Goal: Communication & Community: Answer question/provide support

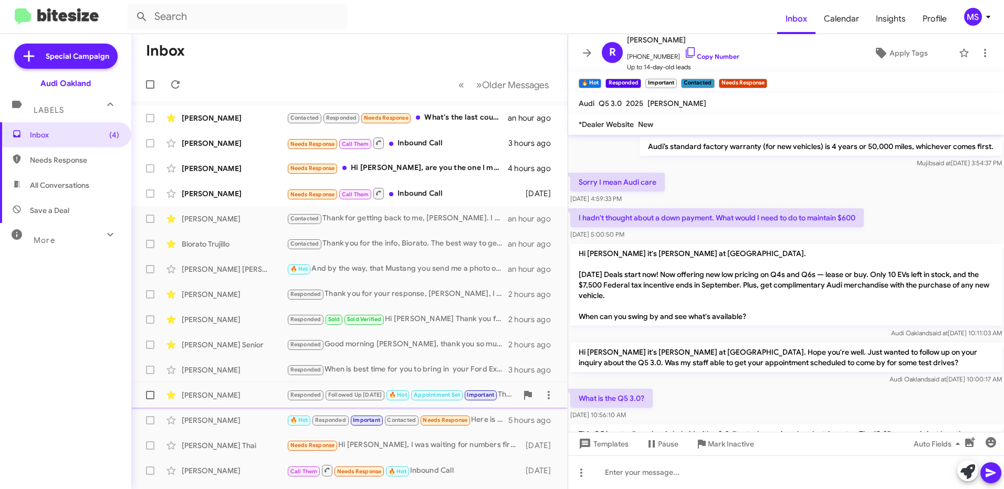
scroll to position [626, 0]
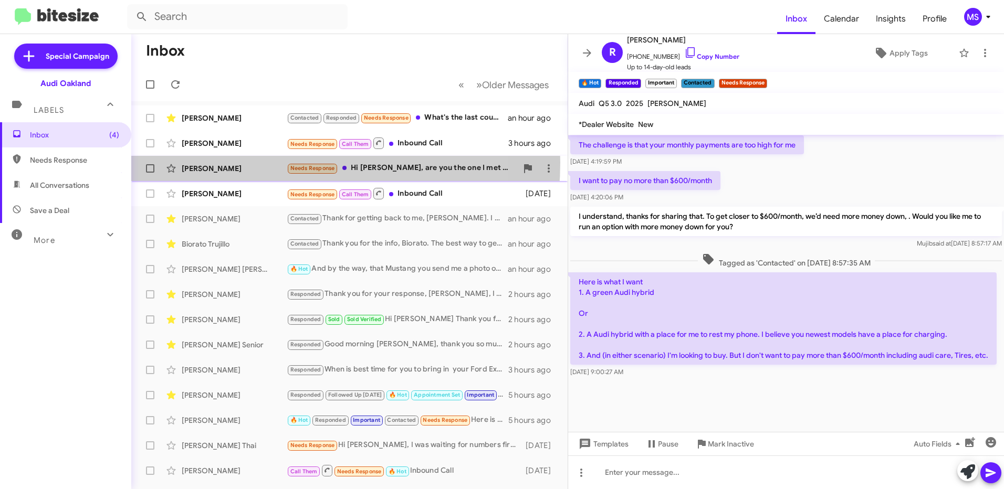
click at [267, 163] on div "[PERSON_NAME] Needs Response Hi [PERSON_NAME], are you the one I met with [DATE…" at bounding box center [350, 168] width 420 height 21
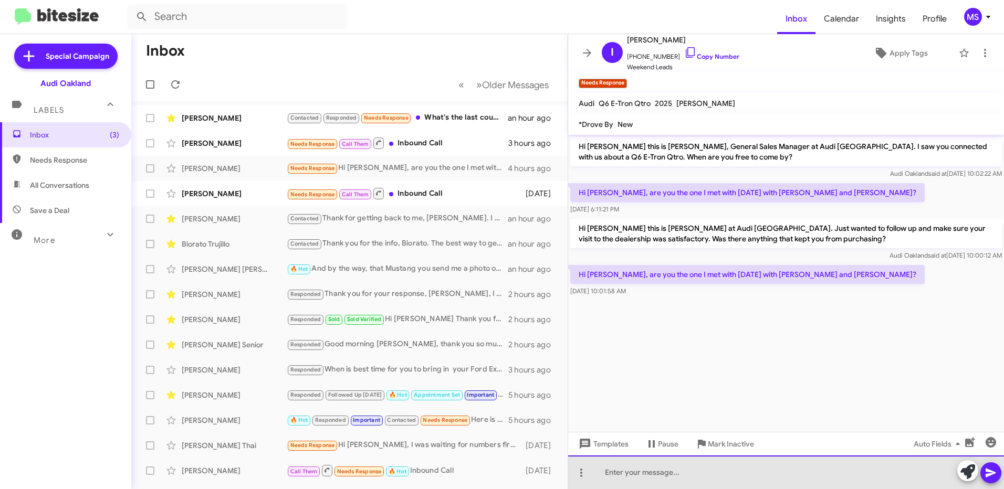
click at [693, 473] on div at bounding box center [786, 473] width 436 height 34
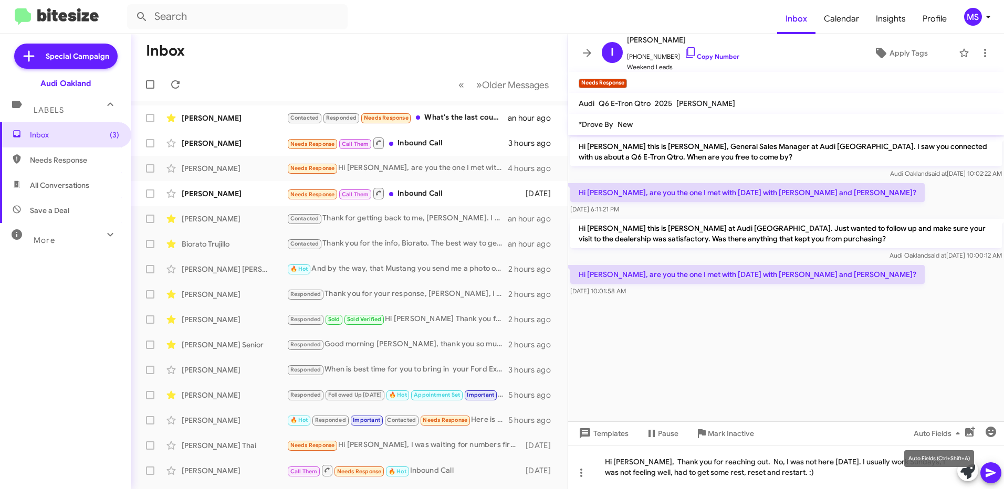
drag, startPoint x: 911, startPoint y: 462, endPoint x: 990, endPoint y: 462, distance: 79.8
click at [913, 462] on div "Auto Fields (Ctrl+Shift+A)" at bounding box center [939, 459] width 70 height 17
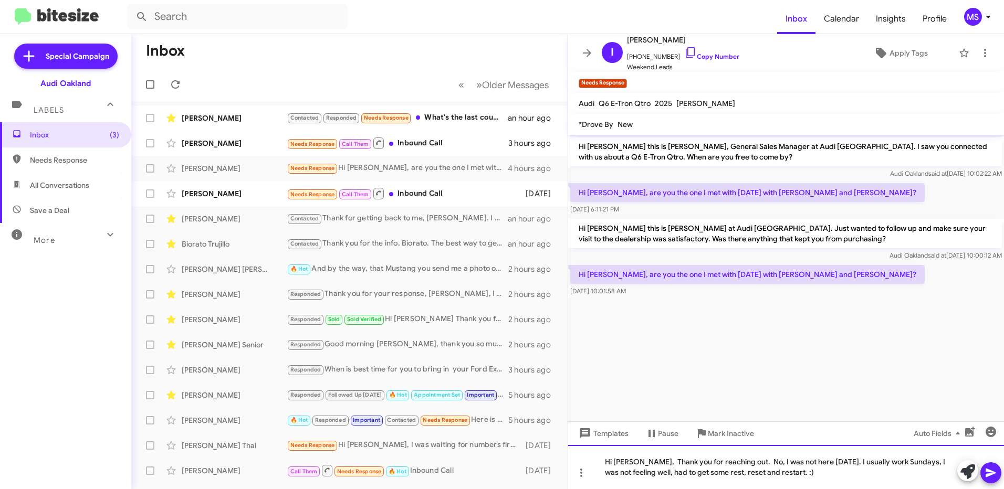
click at [911, 462] on div "Hi [PERSON_NAME], Thank you for reaching out. No, I was not here [DATE]. I usua…" at bounding box center [786, 467] width 436 height 44
click at [821, 473] on div "Hi [PERSON_NAME], Thank you for reaching out. No, I was not here [DATE]. I usua…" at bounding box center [786, 467] width 436 height 44
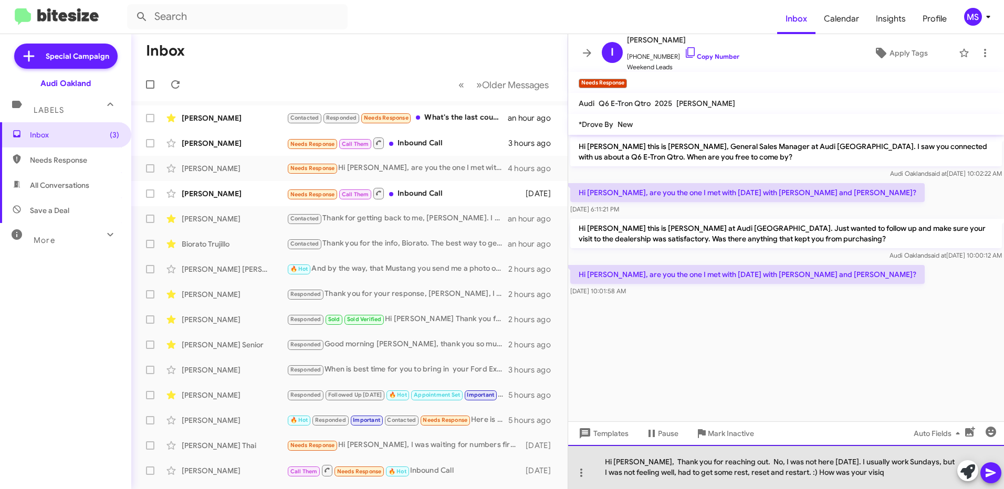
click at [863, 474] on div "Hi [PERSON_NAME], Thank you for reaching out. No, I was not here [DATE]. I usua…" at bounding box center [786, 467] width 436 height 44
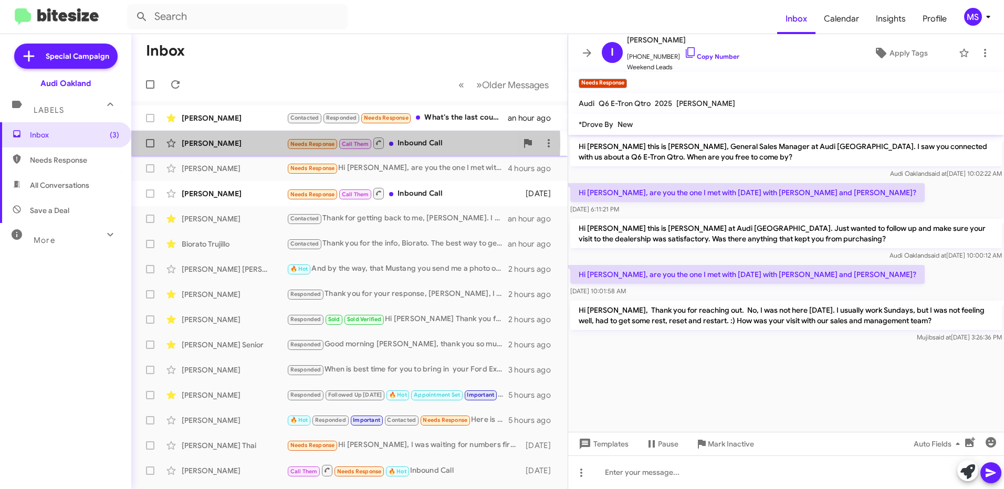
click at [271, 144] on div "[PERSON_NAME]" at bounding box center [234, 143] width 105 height 11
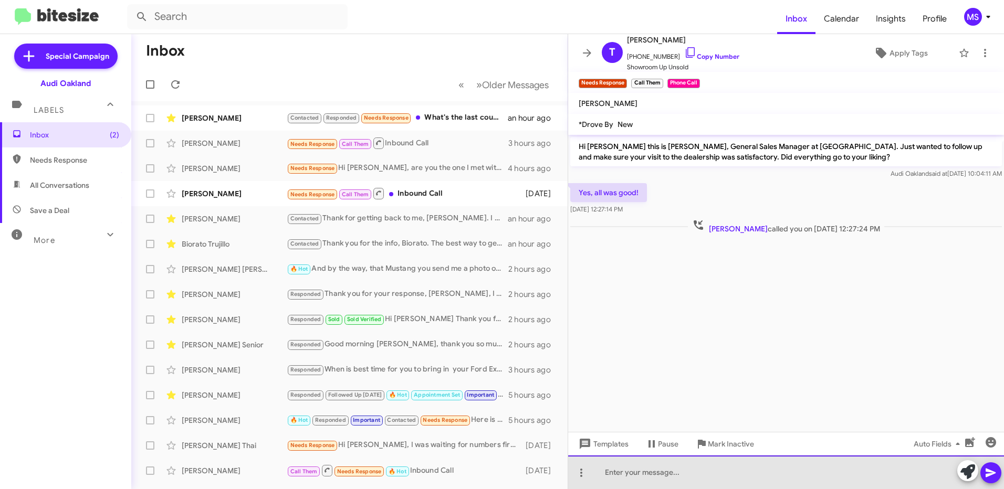
click at [713, 477] on div at bounding box center [786, 473] width 436 height 34
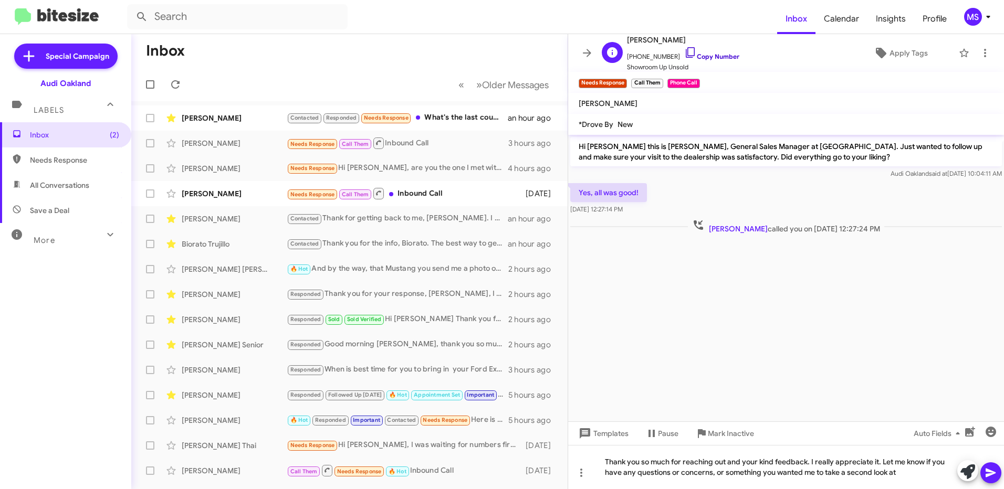
click at [719, 56] on link "Copy Number" at bounding box center [711, 57] width 55 height 8
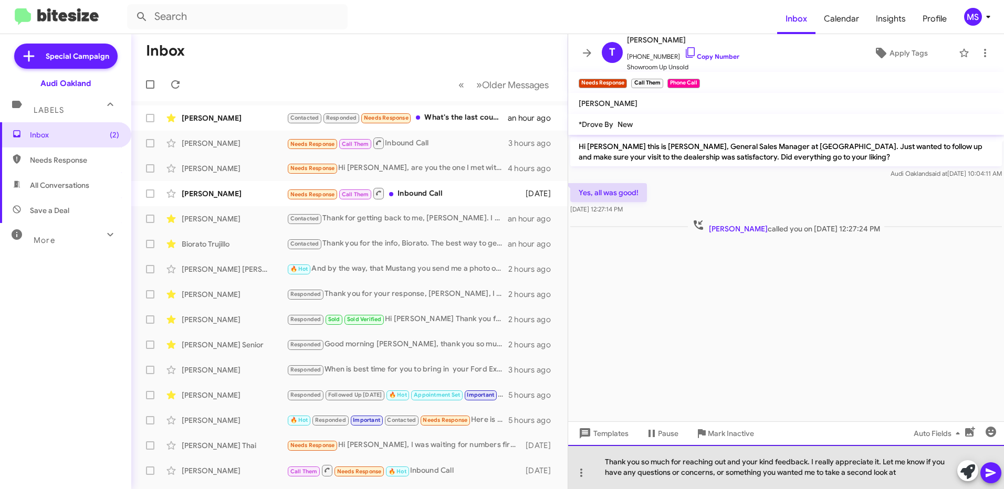
click at [918, 469] on div "Thank you so much for reaching out and your kind feedback. I really appreciate …" at bounding box center [786, 467] width 436 height 44
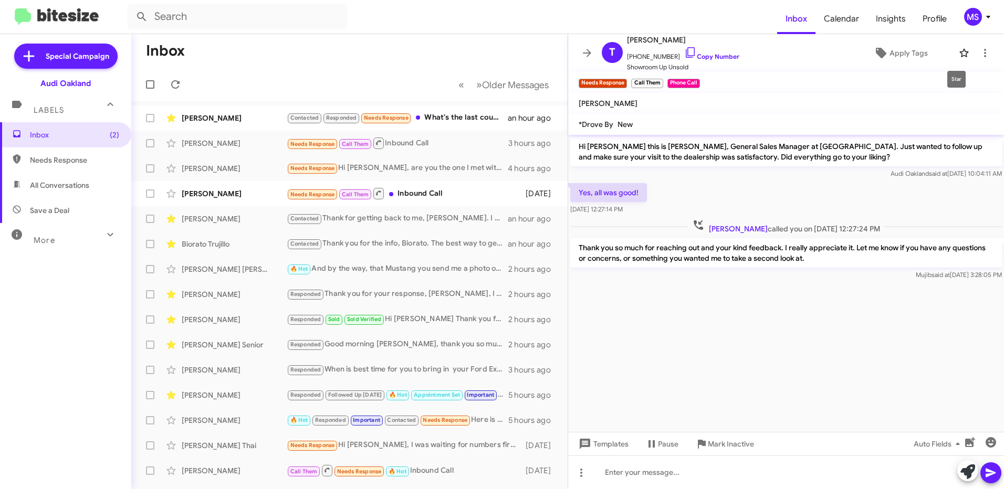
click at [958, 58] on icon at bounding box center [964, 53] width 13 height 13
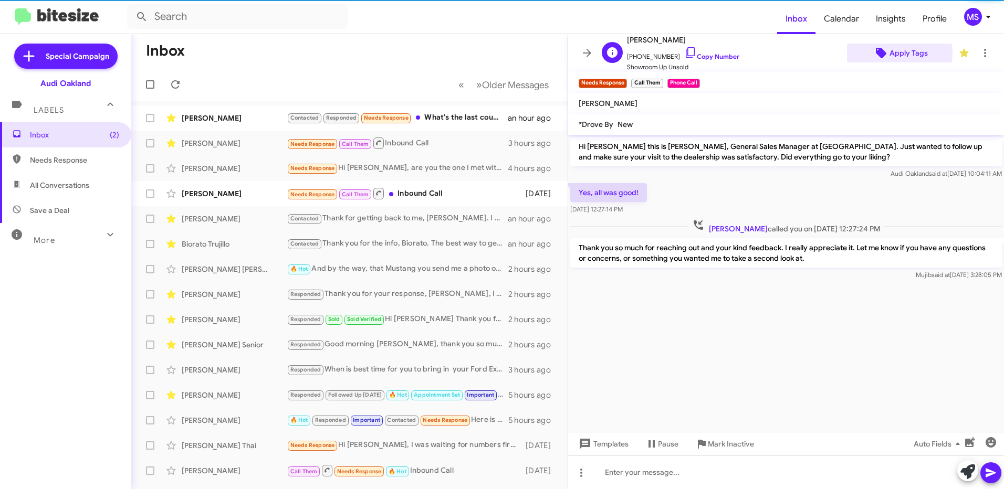
click at [894, 53] on span "Apply Tags" at bounding box center [909, 53] width 38 height 19
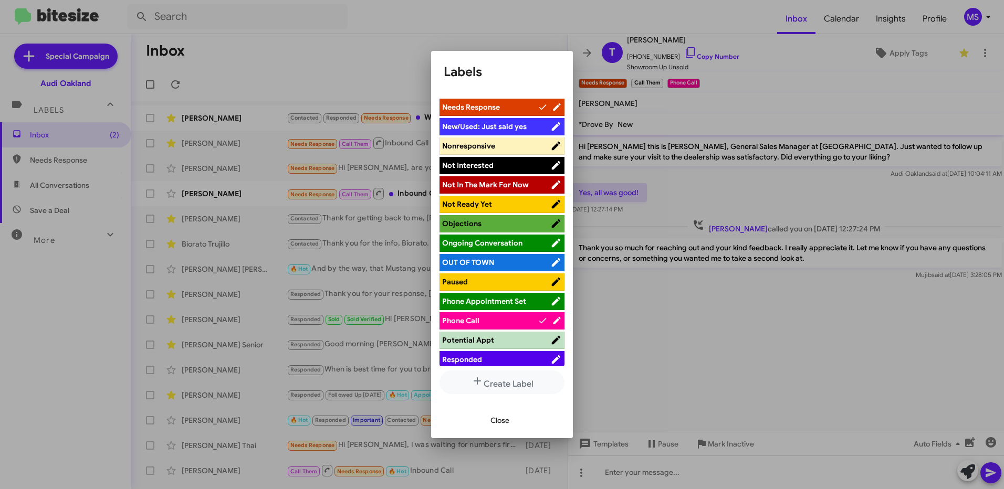
scroll to position [420, 0]
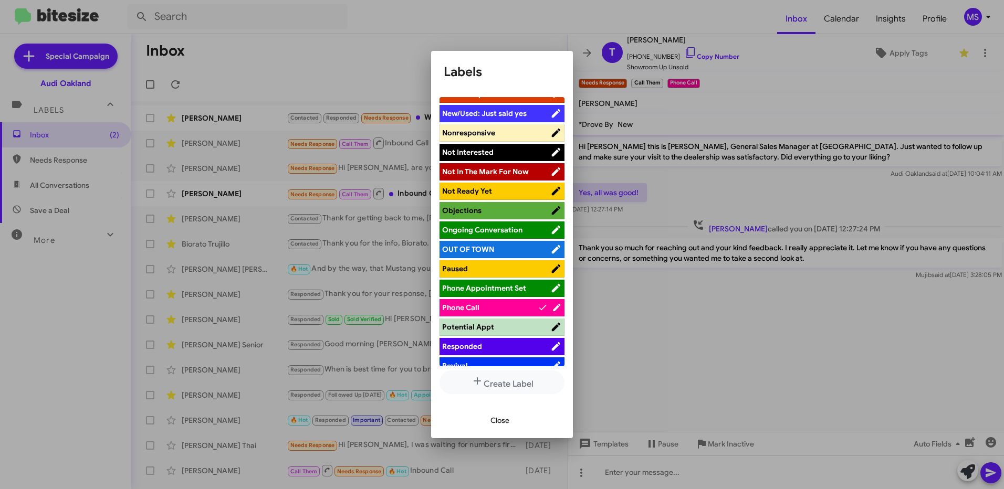
click at [495, 341] on li "Responded" at bounding box center [502, 346] width 125 height 17
click at [517, 345] on span "Responded" at bounding box center [496, 346] width 108 height 11
click at [507, 417] on span "Close" at bounding box center [499, 420] width 19 height 19
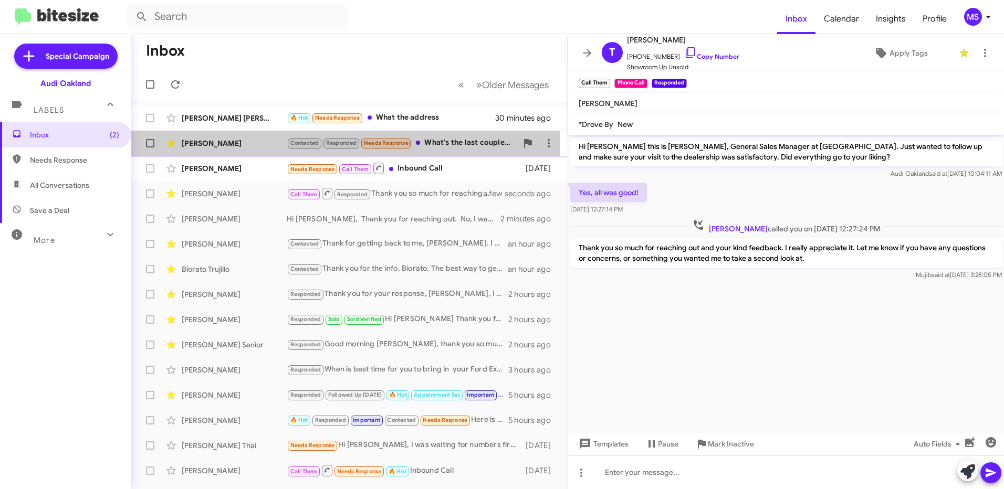
click at [268, 140] on div "[PERSON_NAME]" at bounding box center [234, 143] width 105 height 11
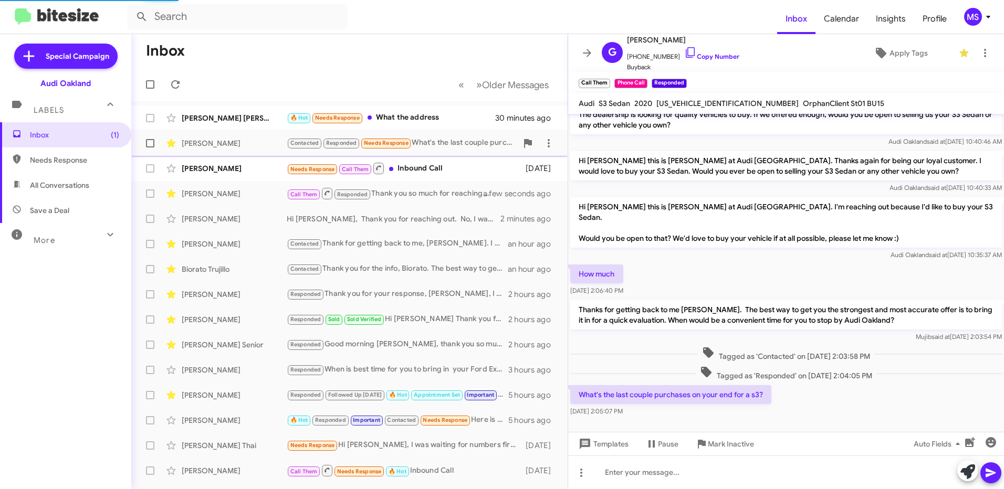
scroll to position [99, 0]
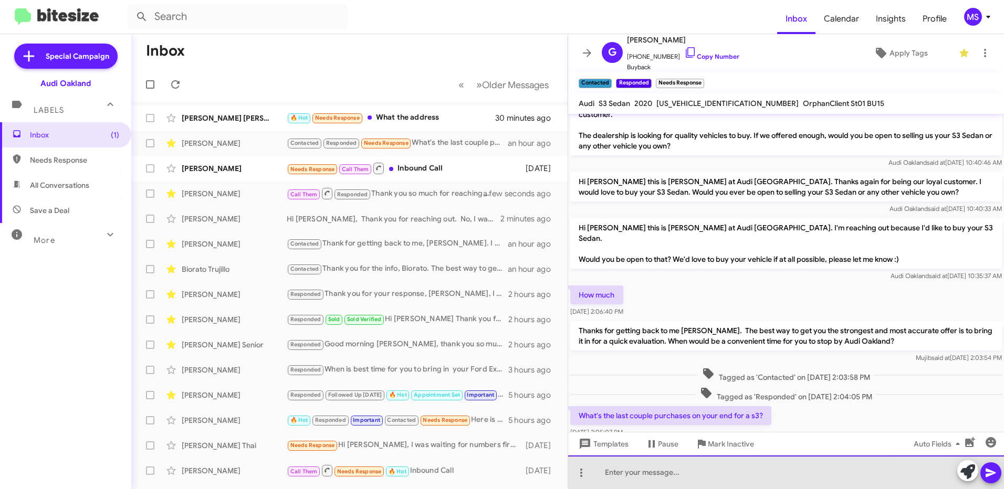
click at [681, 474] on div at bounding box center [786, 473] width 436 height 34
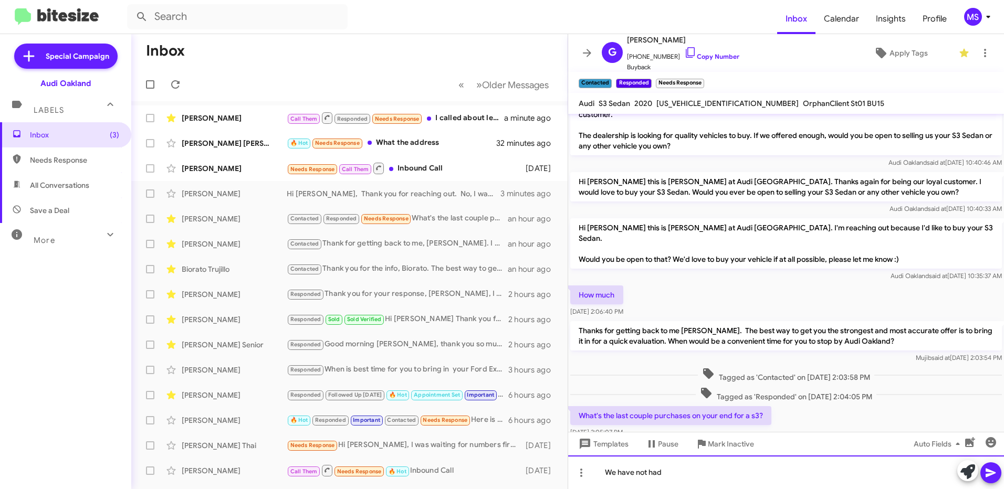
click at [735, 461] on div "We have not had" at bounding box center [786, 473] width 436 height 34
click at [715, 472] on div "We have not had" at bounding box center [786, 473] width 436 height 34
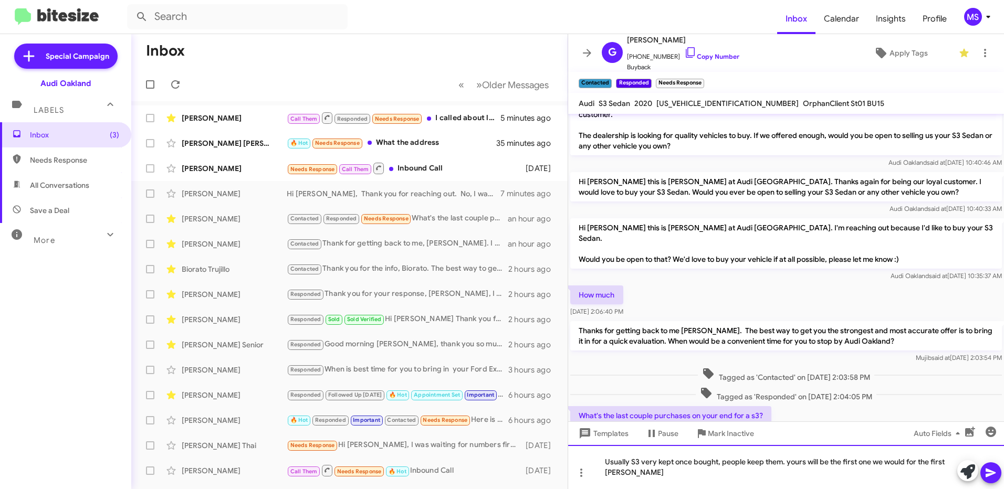
scroll to position [110, 0]
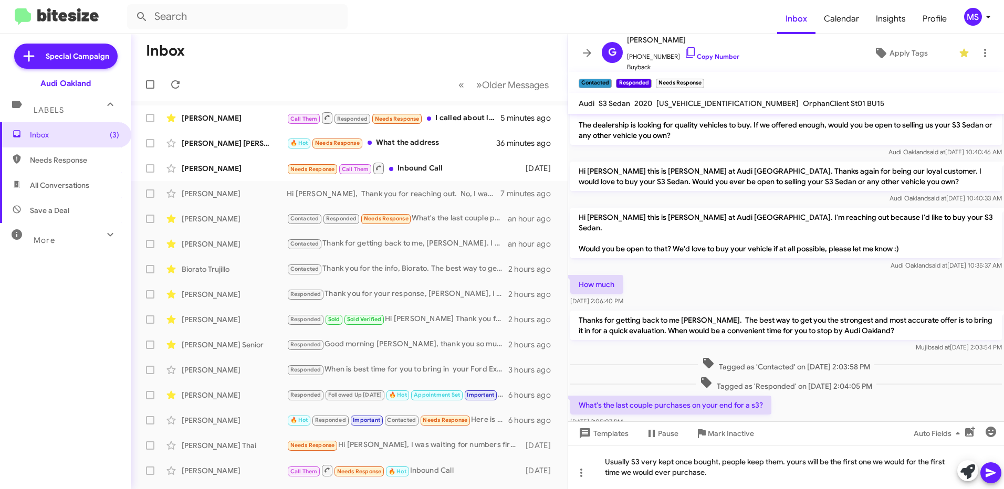
drag, startPoint x: 874, startPoint y: 299, endPoint x: 576, endPoint y: 290, distance: 298.9
click at [576, 311] on p "Thanks for getting back to me [PERSON_NAME]. The best way to get you the strong…" at bounding box center [786, 325] width 432 height 29
drag, startPoint x: 576, startPoint y: 290, endPoint x: 596, endPoint y: 288, distance: 20.5
copy p "Thanks for getting back to me [PERSON_NAME]. The best way to get you the strong…"
drag, startPoint x: 785, startPoint y: 373, endPoint x: 576, endPoint y: 377, distance: 209.0
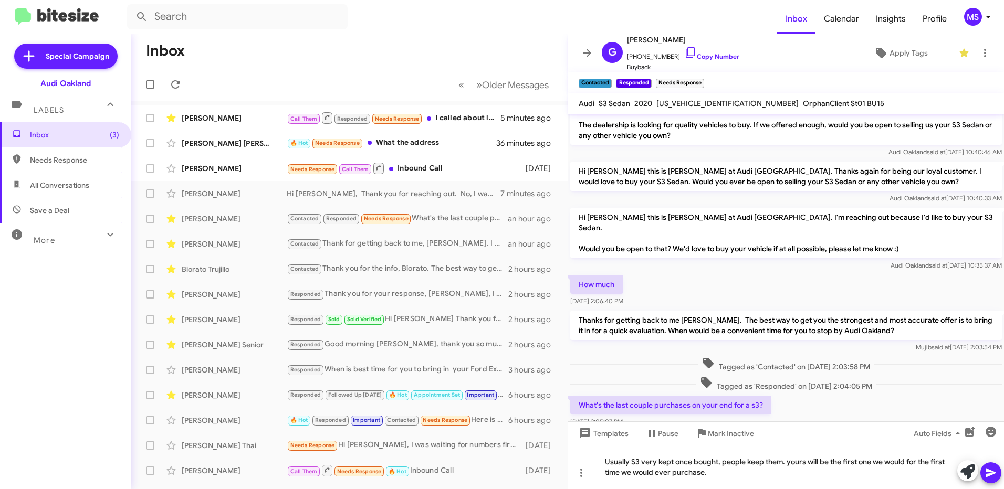
click at [576, 394] on div "What's the last couple purchases on your end for a s3? [DATE] 2:05:07 PM" at bounding box center [786, 412] width 436 height 36
copy p "What's the last couple purchases on your end for a s3?"
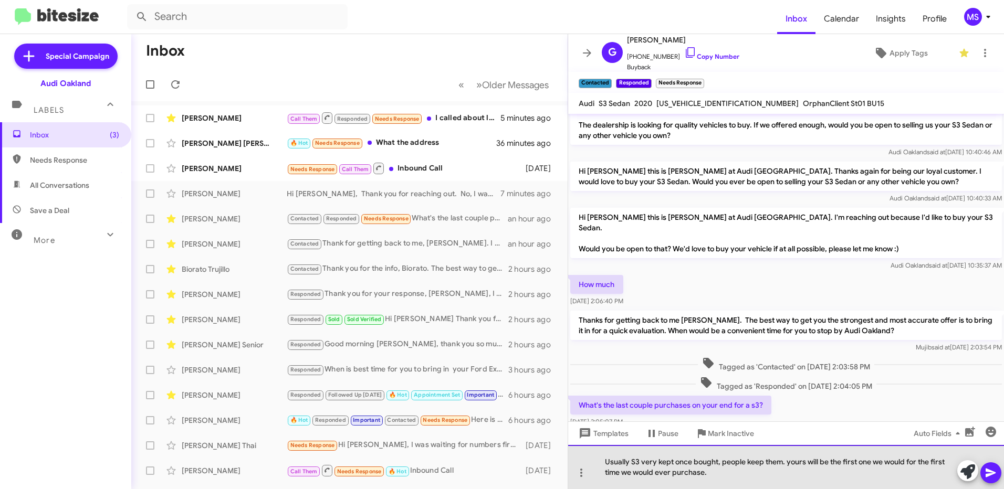
drag, startPoint x: 721, startPoint y: 477, endPoint x: 593, endPoint y: 464, distance: 128.3
click at [593, 464] on div "Usually S3 very kept once bought, people keep them. yours will be the first one…" at bounding box center [786, 467] width 436 height 44
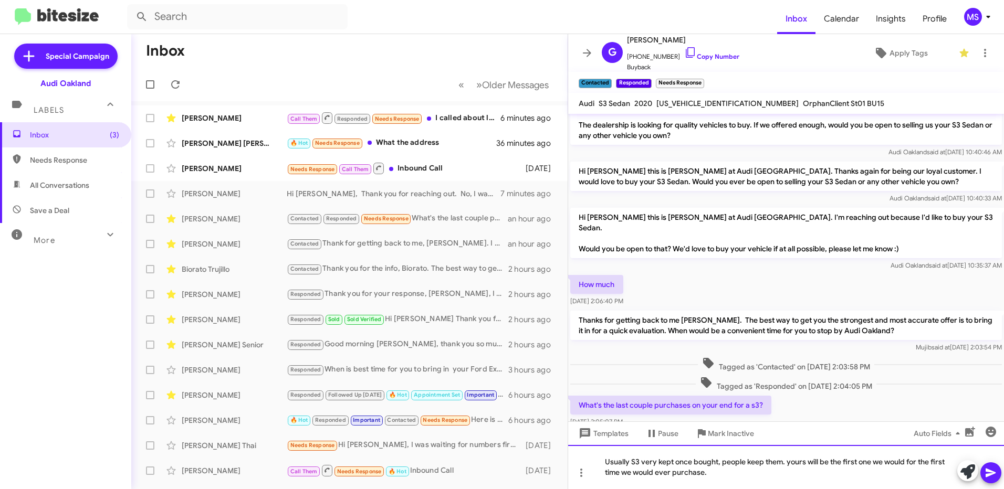
scroll to position [99, 0]
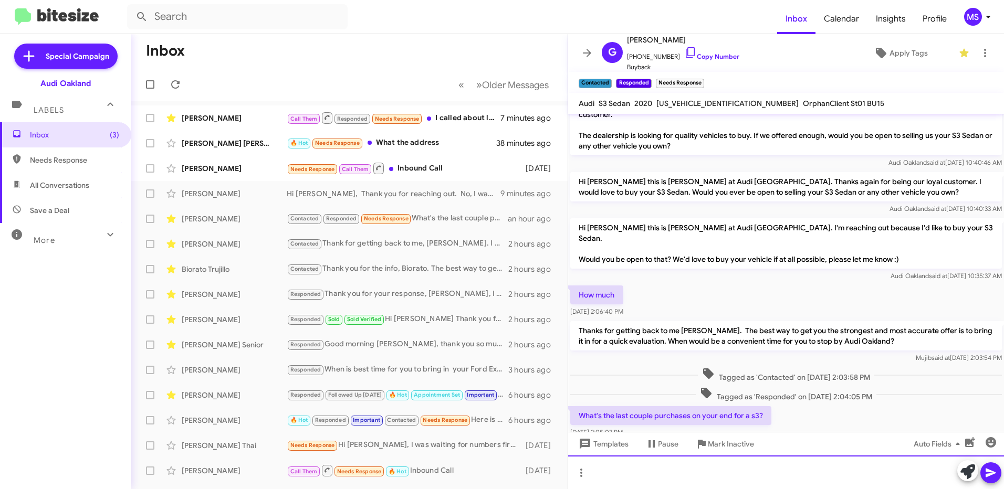
click at [687, 472] on div at bounding box center [786, 473] width 436 height 34
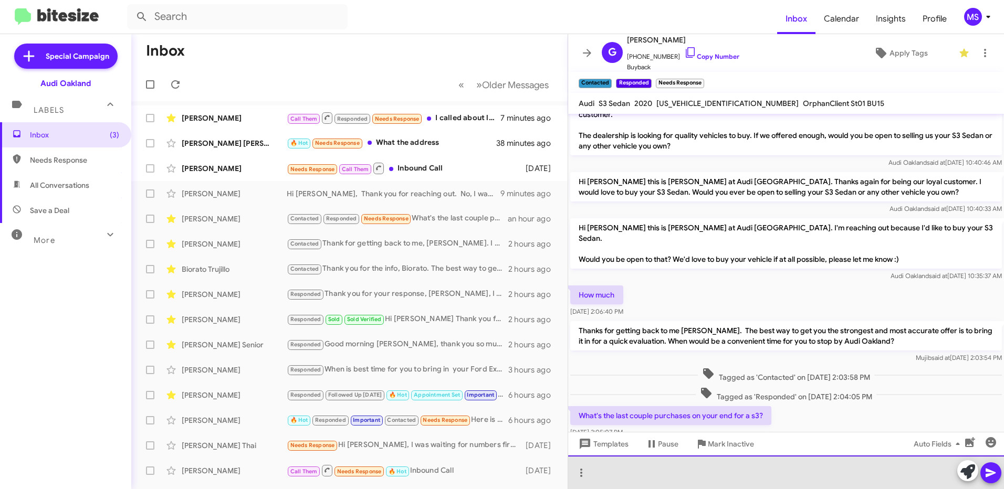
click at [642, 473] on div at bounding box center [786, 473] width 436 height 34
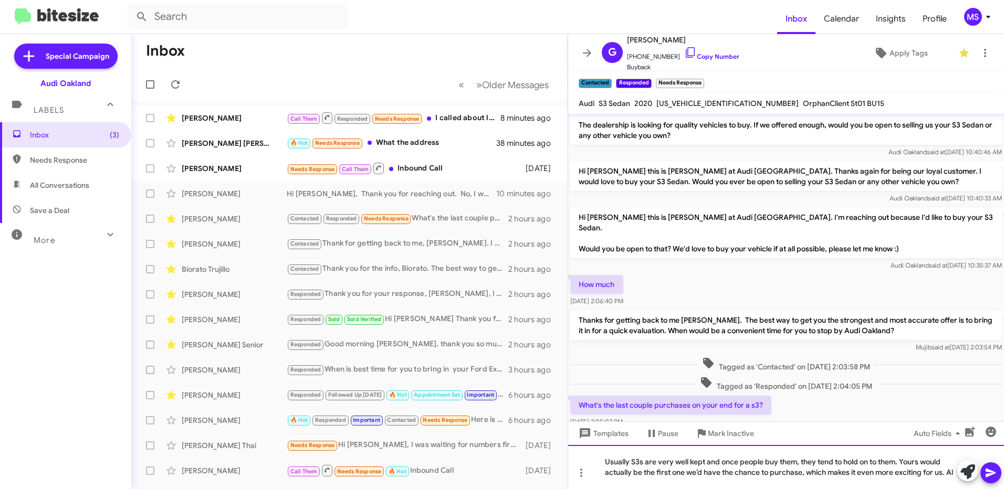
scroll to position [120, 0]
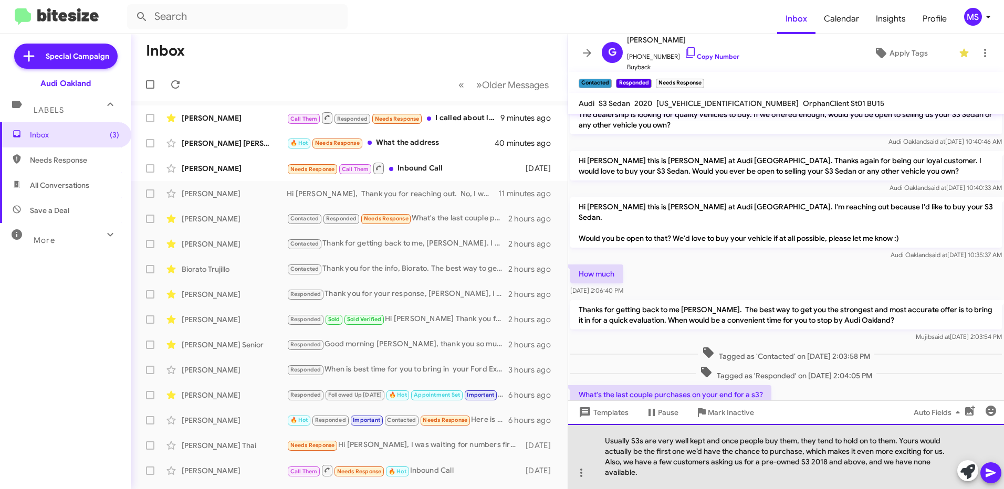
drag, startPoint x: 639, startPoint y: 476, endPoint x: 600, endPoint y: 437, distance: 54.6
click at [600, 437] on div "Usually S3s are very well kept and once people buy them, they tend to hold on t…" at bounding box center [786, 456] width 436 height 65
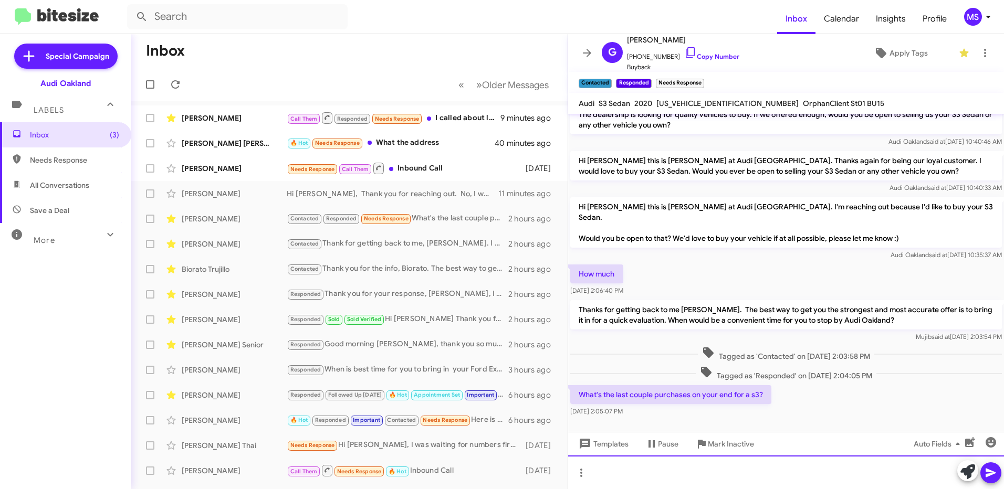
scroll to position [99, 0]
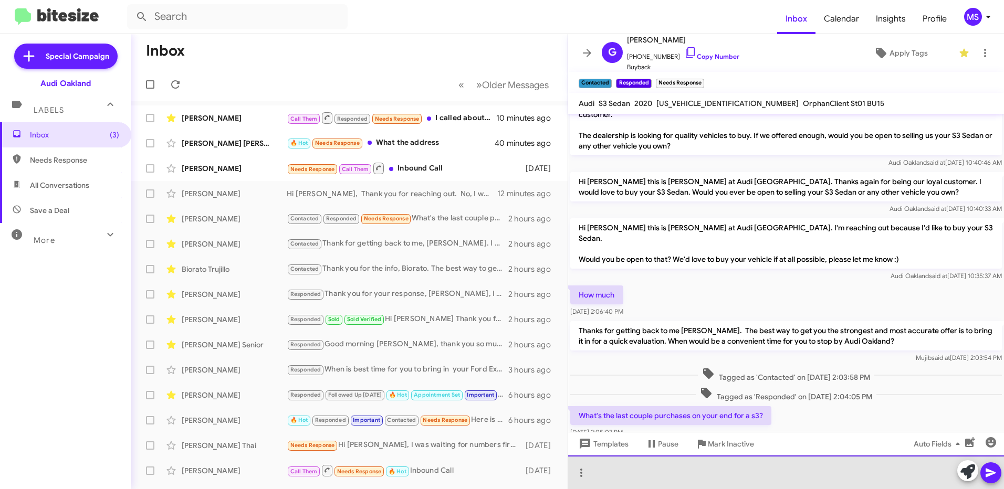
click at [686, 470] on div at bounding box center [786, 473] width 436 height 34
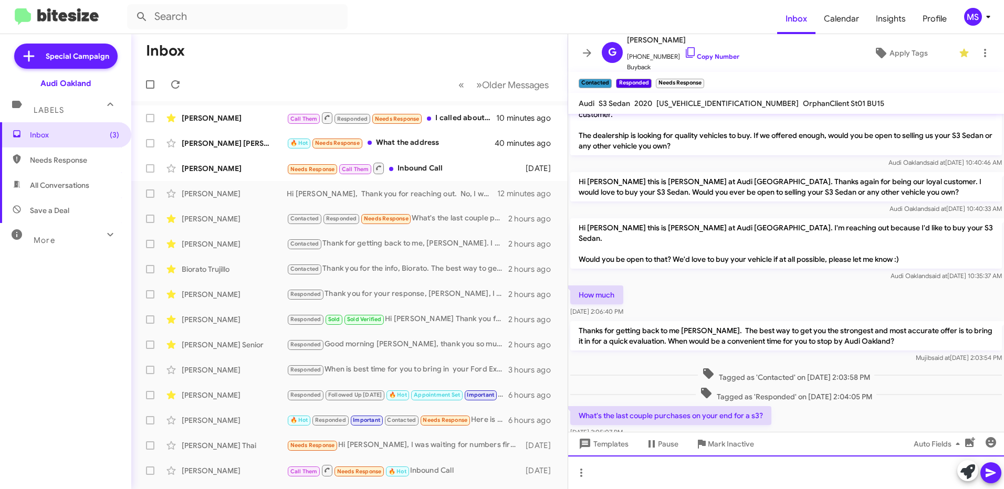
scroll to position [120, 0]
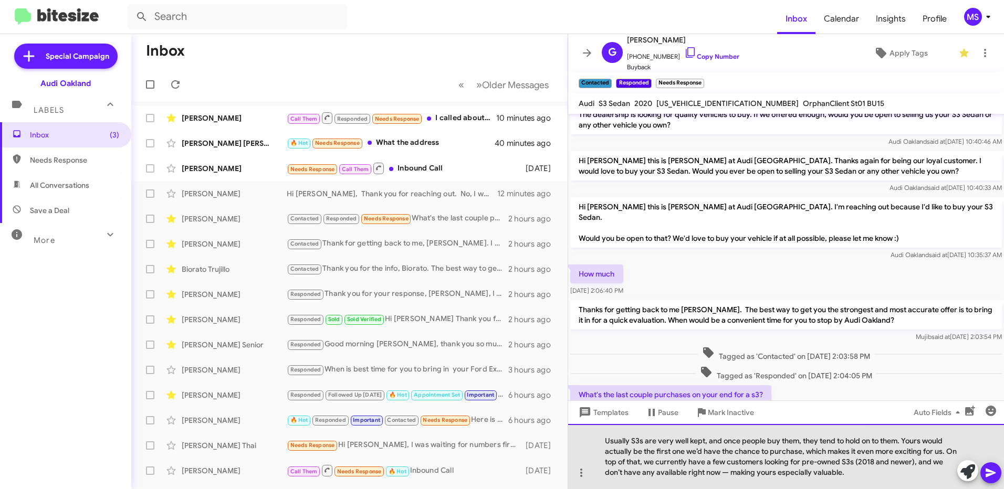
click at [604, 437] on div "Usually S3s are very well kept, and once people buy them, they tend to hold on …" at bounding box center [786, 456] width 436 height 65
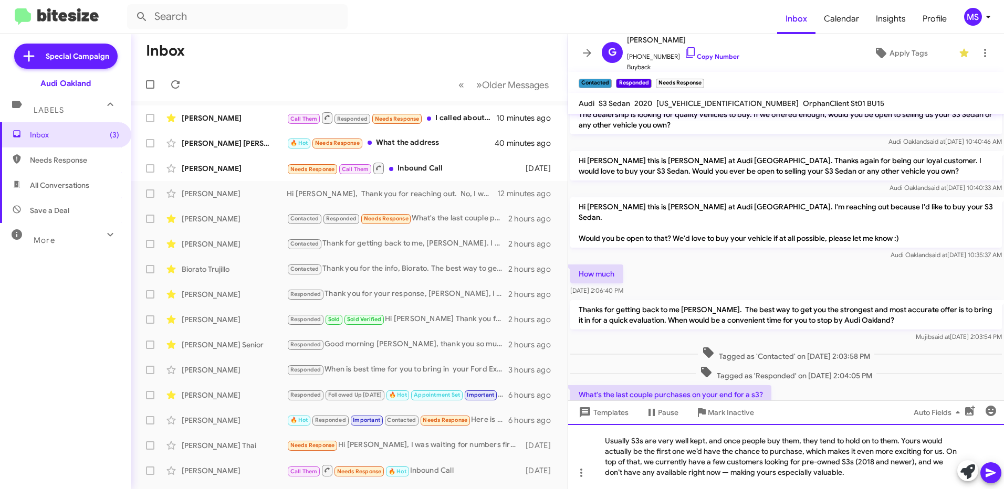
click at [685, 451] on div "Usually S3s are very well kept, and once people buy them, they tend to hold on …" at bounding box center [786, 456] width 436 height 65
click at [730, 468] on div "Usually S3s are very well kept, and once people buy them, they tend to hold on …" at bounding box center [786, 456] width 436 height 65
click at [924, 473] on div "Usually S3s are very well kept, and once people buy them, they tend to hold on …" at bounding box center [786, 456] width 436 height 65
click at [989, 474] on icon at bounding box center [991, 473] width 13 height 13
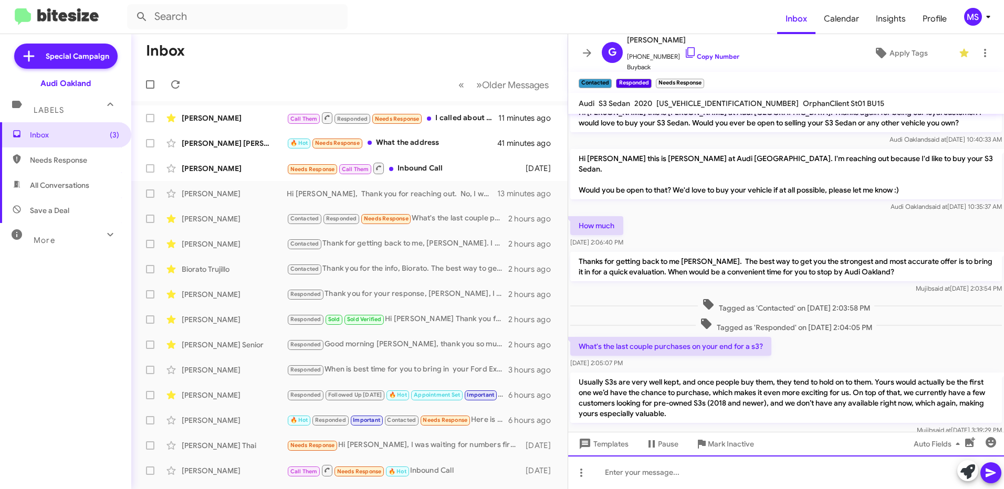
scroll to position [169, 0]
click at [908, 51] on span "Apply Tags" at bounding box center [909, 53] width 38 height 19
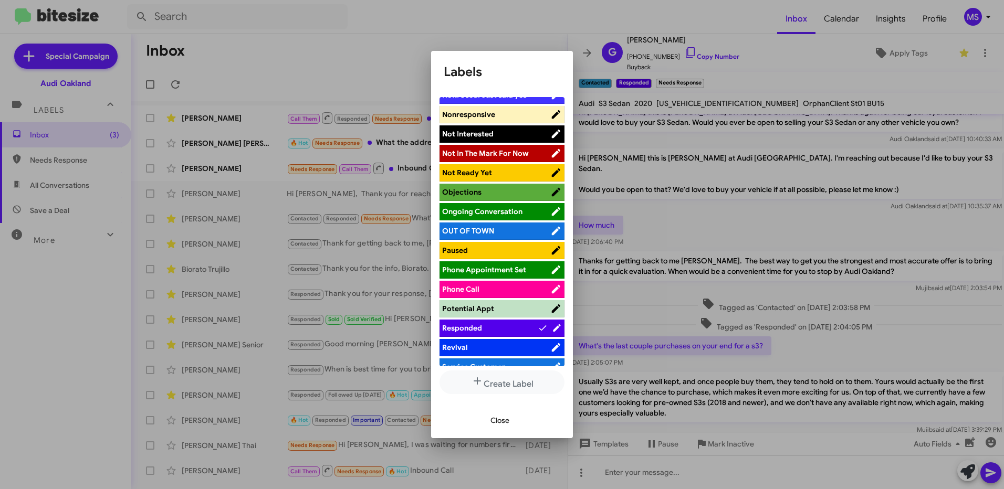
scroll to position [421, 0]
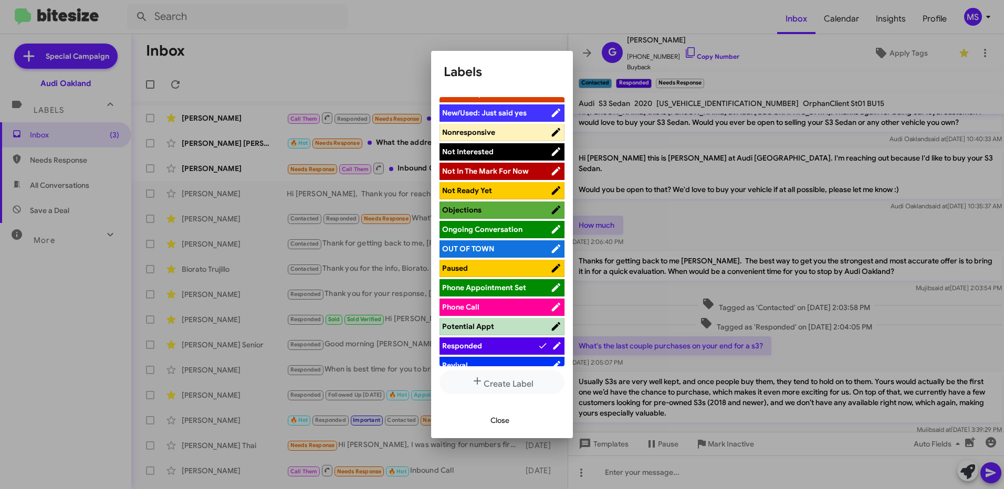
click at [498, 224] on li "Ongoing Conversation" at bounding box center [502, 229] width 125 height 17
click at [499, 227] on span "Ongoing Conversation" at bounding box center [482, 229] width 80 height 9
click at [501, 420] on span "Close" at bounding box center [499, 420] width 19 height 19
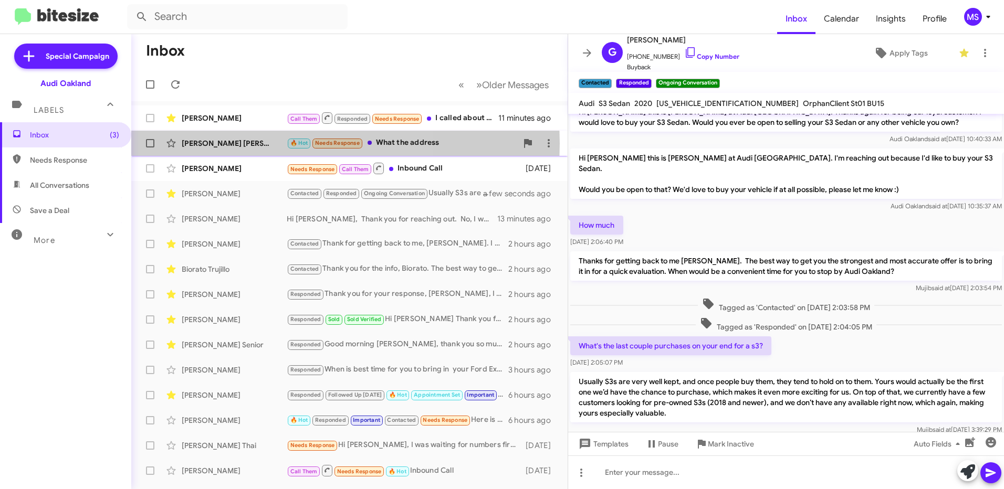
click at [229, 143] on div "[PERSON_NAME] [PERSON_NAME]" at bounding box center [234, 143] width 105 height 11
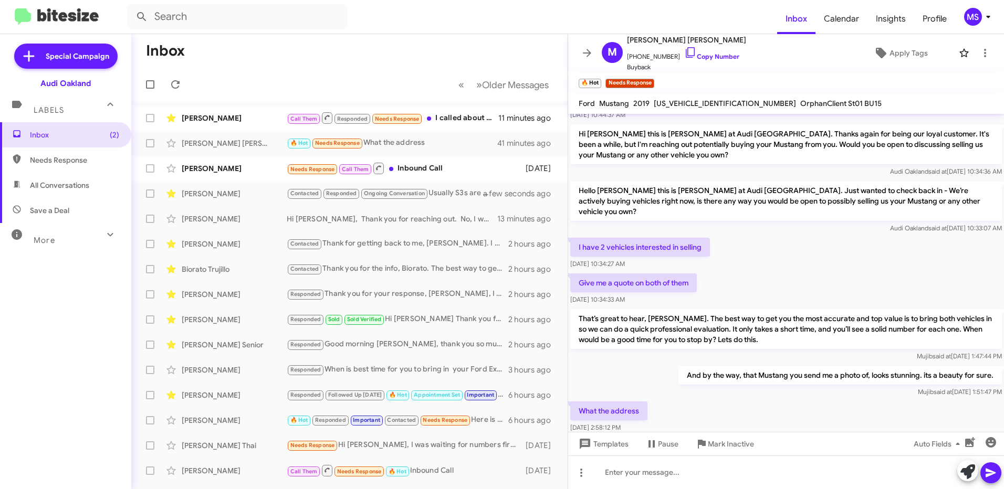
scroll to position [402, 0]
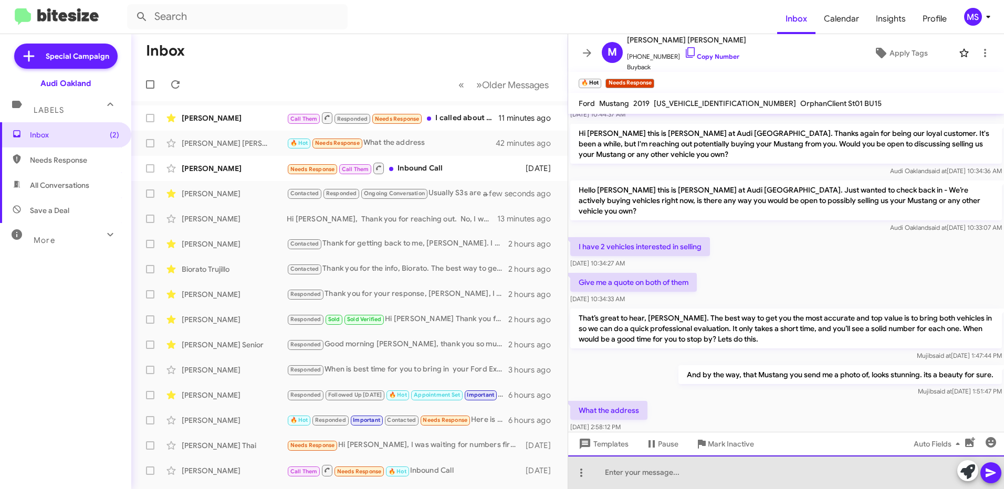
click at [694, 475] on div at bounding box center [786, 473] width 436 height 34
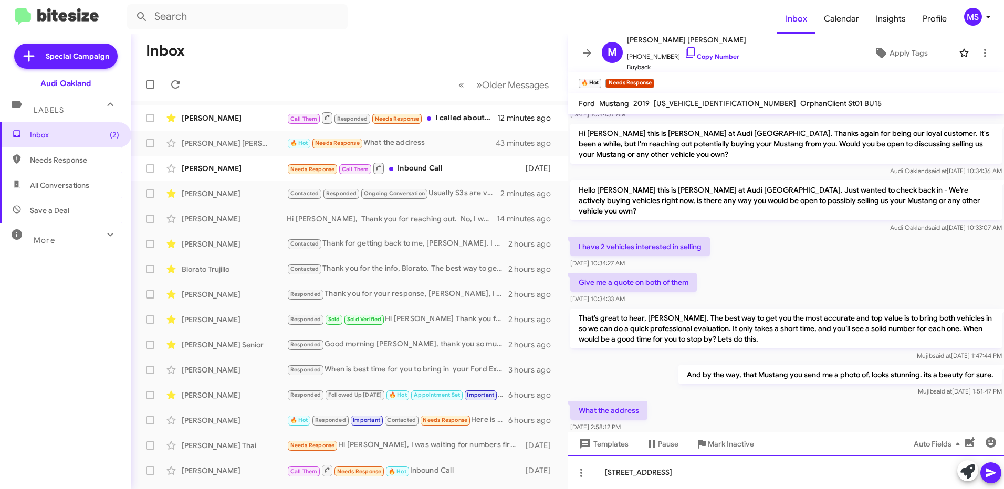
click at [758, 478] on div "[STREET_ADDRESS]" at bounding box center [786, 473] width 436 height 34
click at [987, 473] on icon at bounding box center [991, 473] width 13 height 13
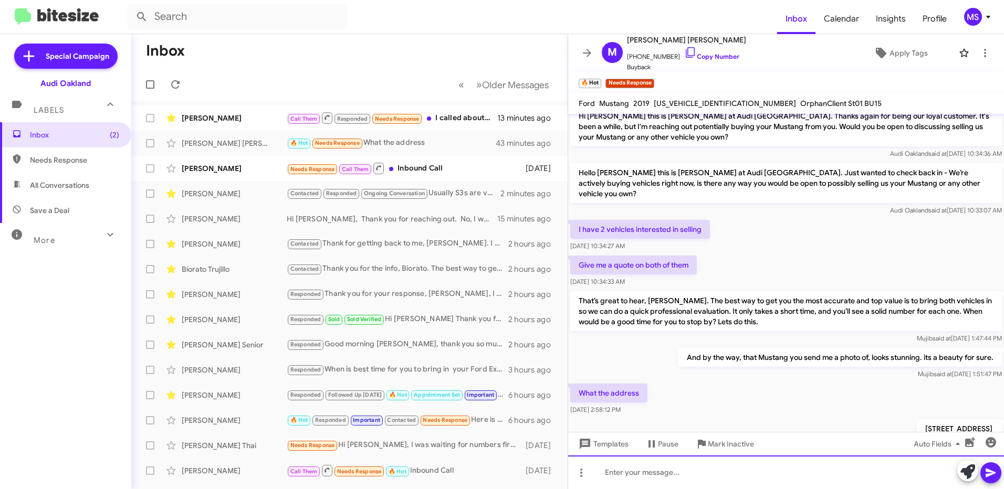
scroll to position [440, 0]
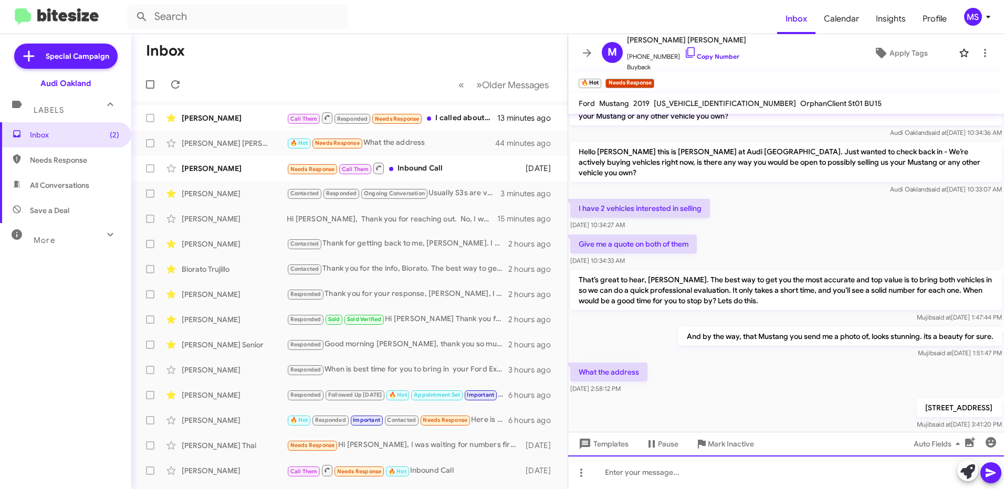
click at [616, 474] on div at bounding box center [786, 473] width 436 height 34
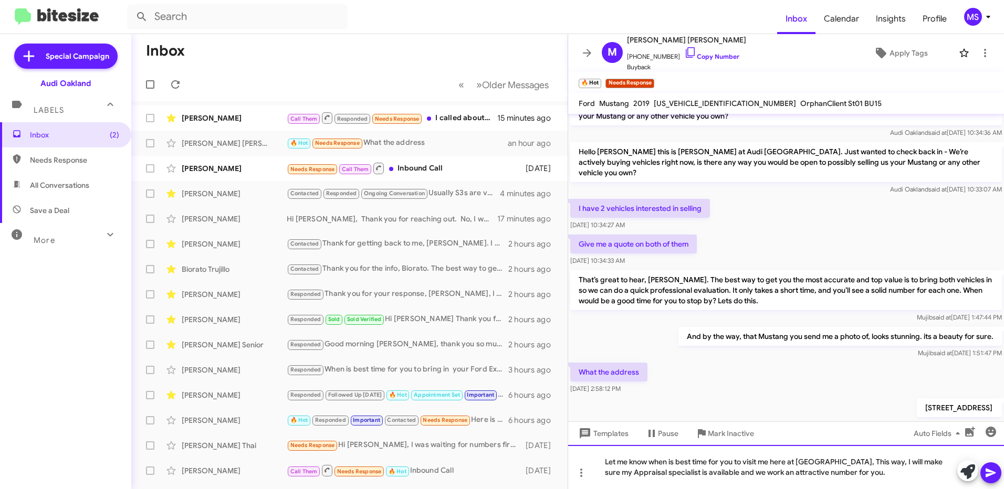
drag, startPoint x: 862, startPoint y: 470, endPoint x: 719, endPoint y: 475, distance: 142.9
click at [589, 436] on div "Hi [PERSON_NAME] this is [PERSON_NAME], General Manager at Audi [GEOGRAPHIC_DAT…" at bounding box center [786, 301] width 436 height 375
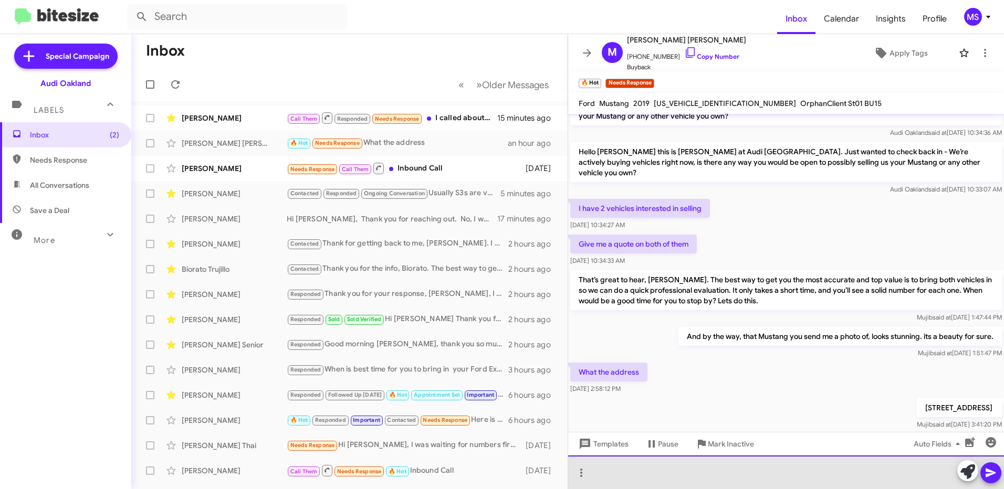
click at [697, 478] on div at bounding box center [786, 473] width 436 height 34
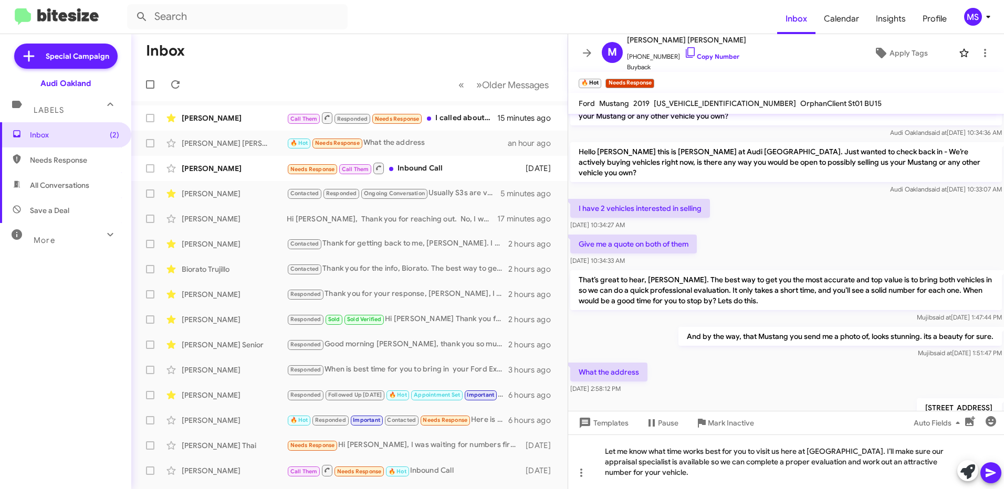
click at [987, 471] on icon at bounding box center [991, 473] width 10 height 9
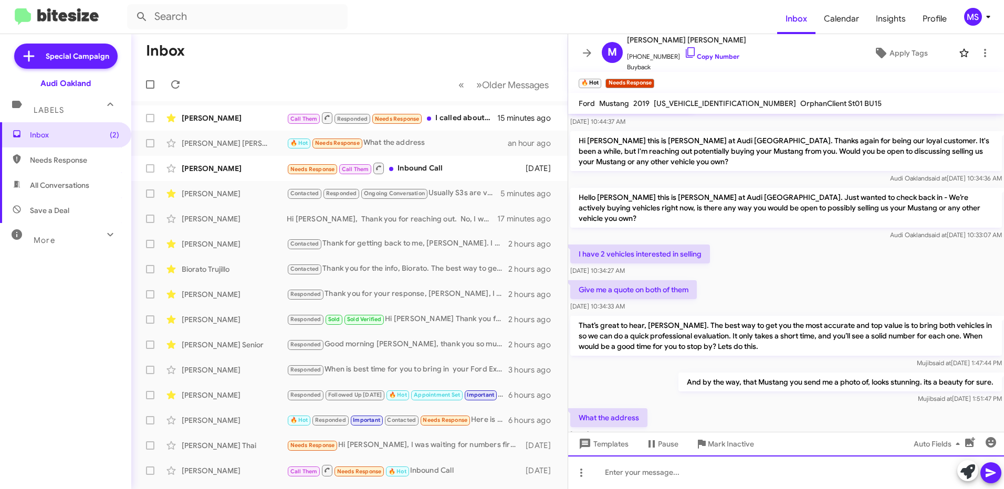
scroll to position [489, 0]
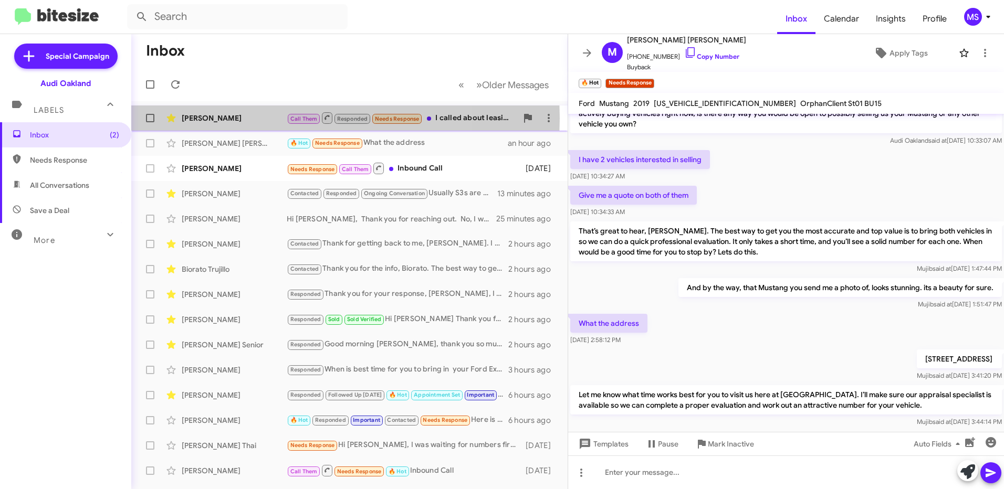
click at [249, 118] on div "[PERSON_NAME]" at bounding box center [234, 118] width 105 height 11
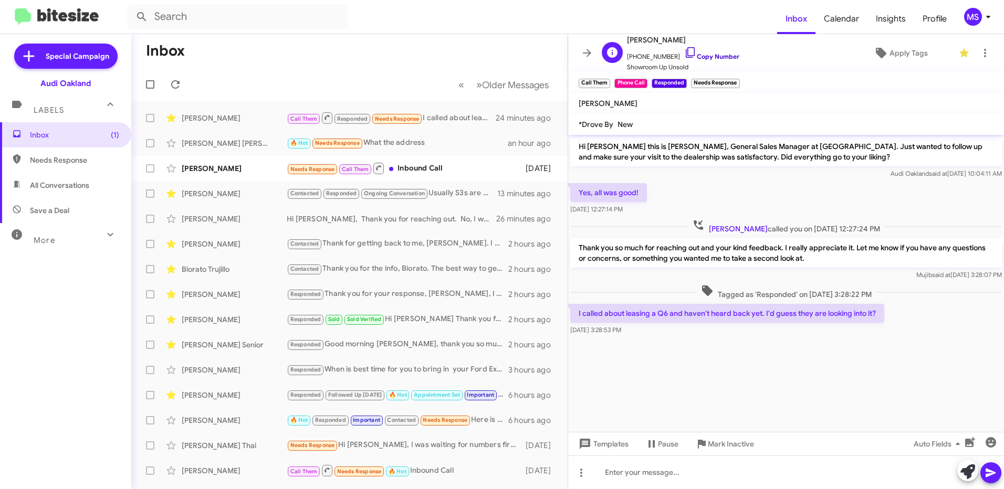
click at [716, 56] on link "Copy Number" at bounding box center [711, 57] width 55 height 8
click at [720, 57] on link "Copy Number" at bounding box center [711, 57] width 55 height 8
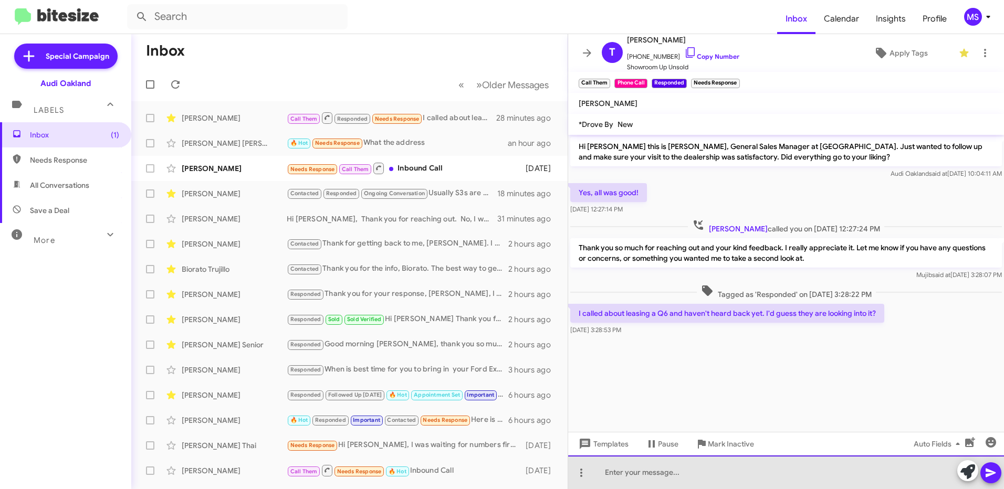
click at [731, 470] on div at bounding box center [786, 473] width 436 height 34
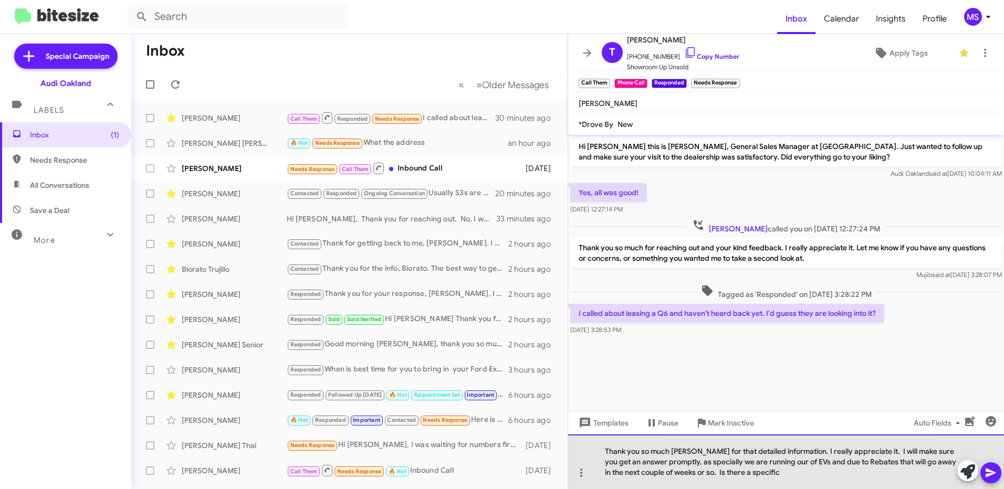
click at [769, 477] on div "Thank you so much [PERSON_NAME] for that detailed information. I really appreci…" at bounding box center [786, 462] width 436 height 55
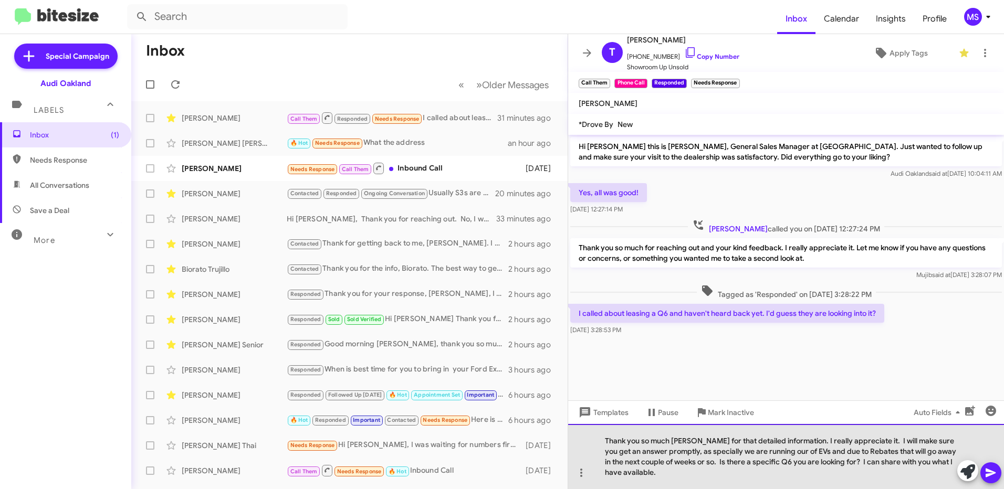
drag, startPoint x: 641, startPoint y: 470, endPoint x: 608, endPoint y: 437, distance: 46.4
click at [603, 438] on div "Thank you so much [PERSON_NAME] for that detailed information. I really appreci…" at bounding box center [786, 456] width 436 height 65
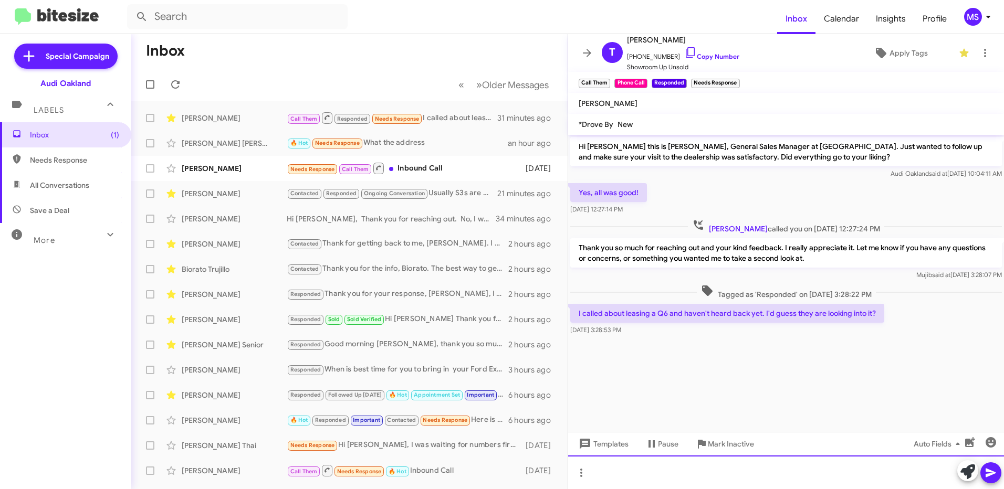
click at [643, 472] on div at bounding box center [786, 473] width 436 height 34
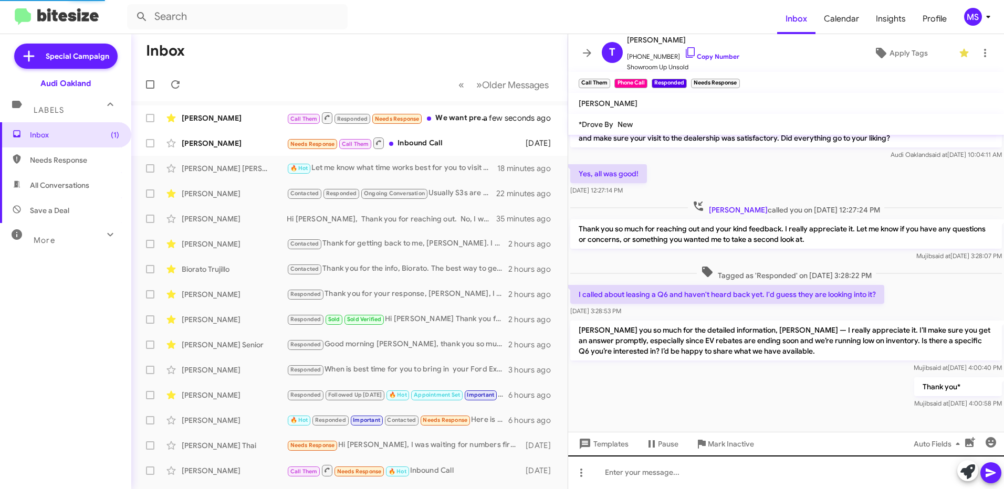
scroll to position [96, 0]
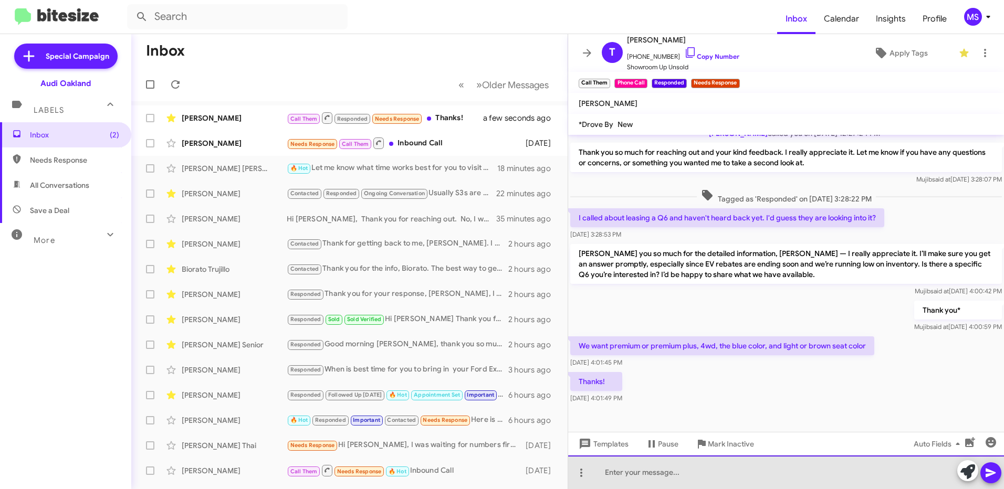
click at [685, 472] on div at bounding box center [786, 473] width 436 height 34
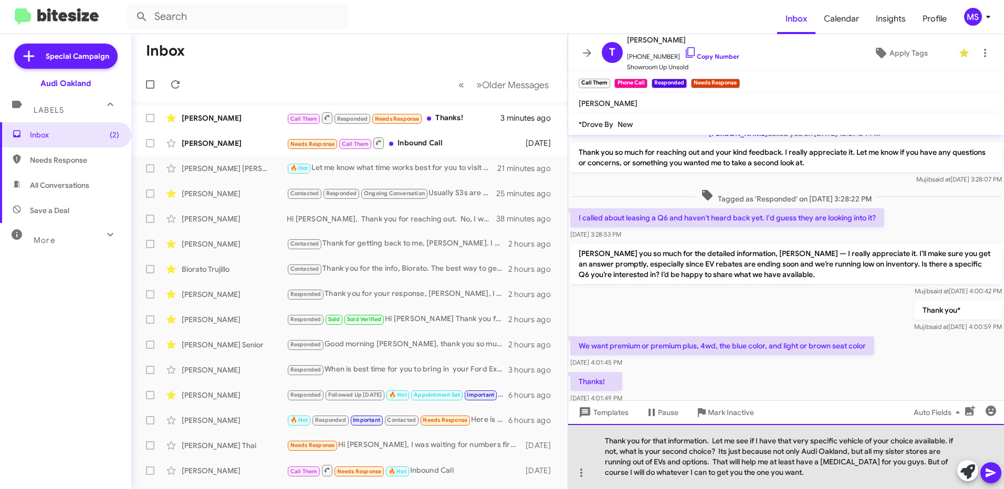
drag, startPoint x: 787, startPoint y: 475, endPoint x: 595, endPoint y: 440, distance: 194.3
click at [595, 440] on div "Thank you for that information. Let me see if I have that very specific vehicle…" at bounding box center [786, 456] width 436 height 65
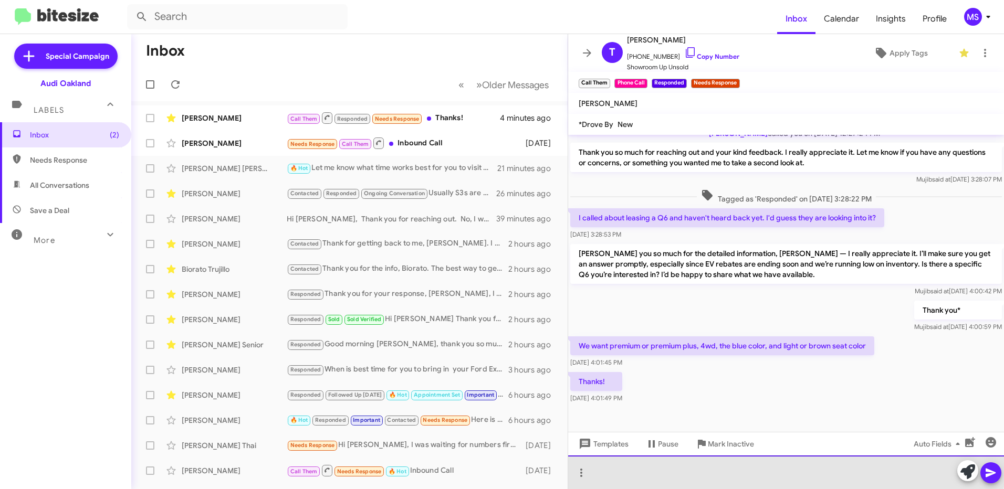
click at [761, 464] on div at bounding box center [786, 473] width 436 height 34
click at [703, 476] on div at bounding box center [786, 473] width 436 height 34
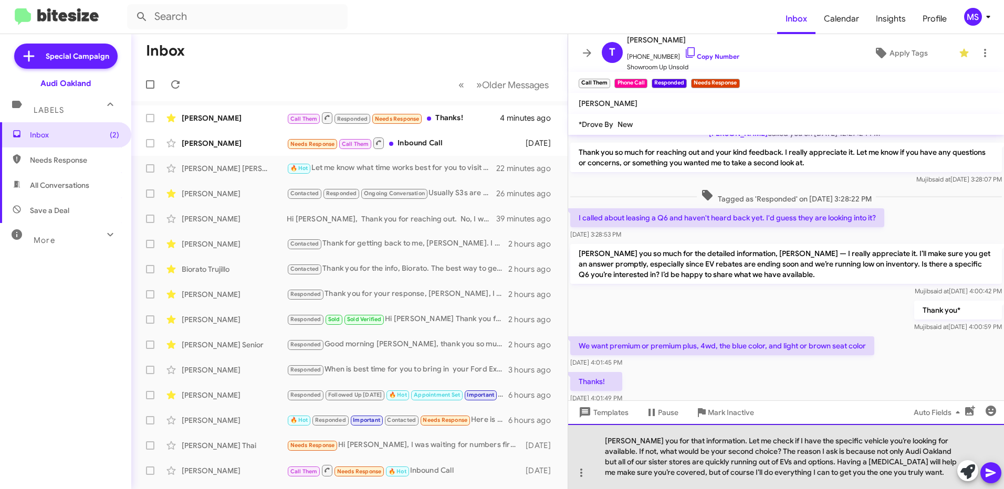
click at [605, 440] on div "[PERSON_NAME] you for that information. Let me check if I have the specific veh…" at bounding box center [786, 456] width 436 height 65
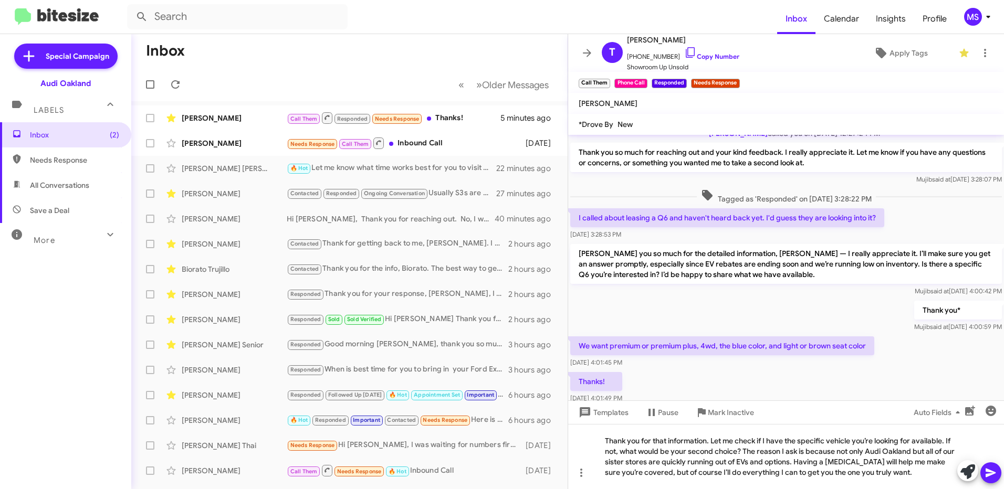
click at [990, 478] on icon at bounding box center [991, 473] width 13 height 13
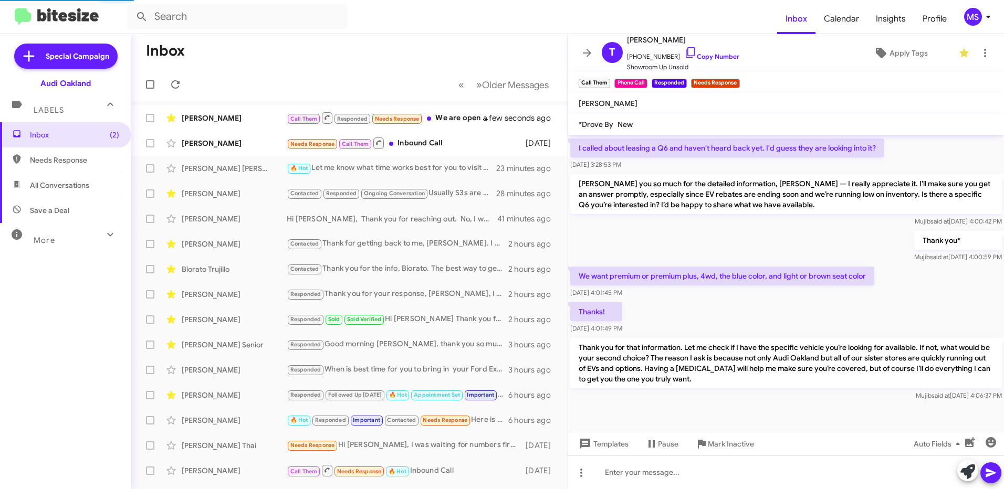
scroll to position [0, 0]
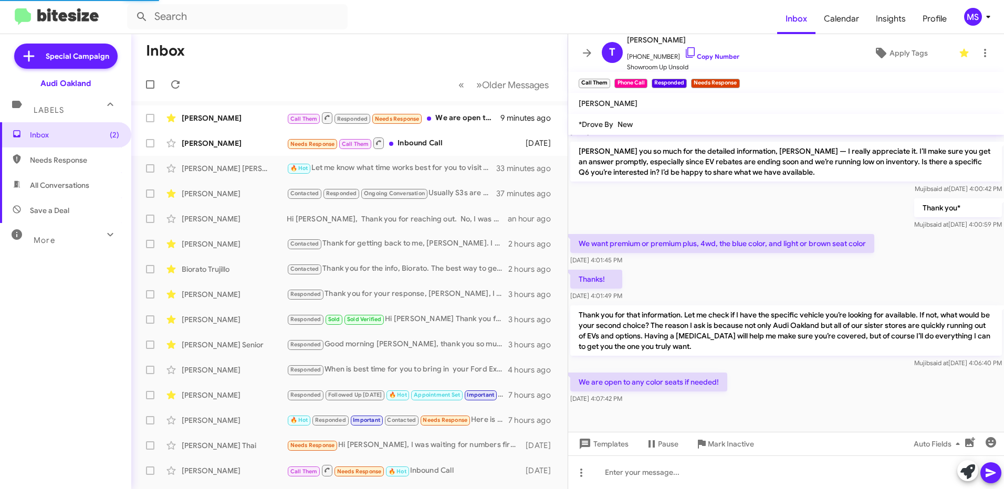
scroll to position [204, 0]
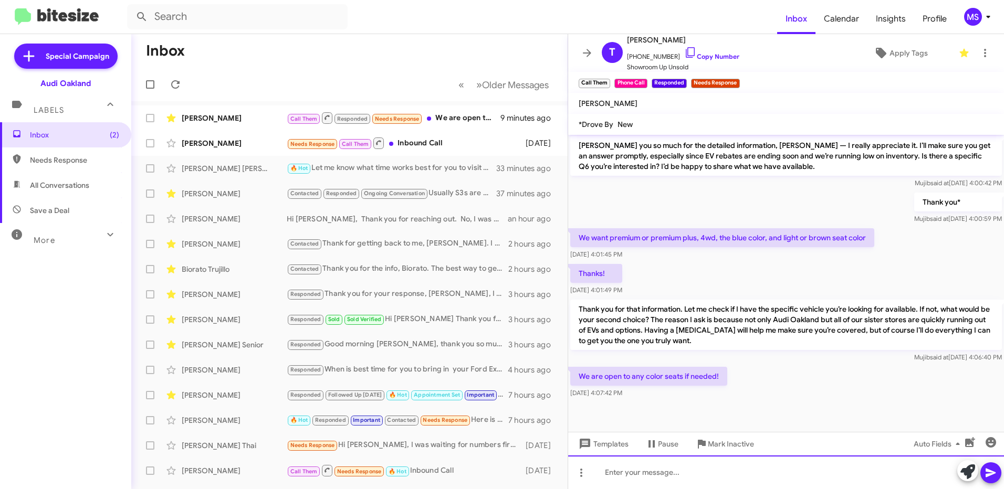
click at [714, 474] on div at bounding box center [786, 473] width 436 height 34
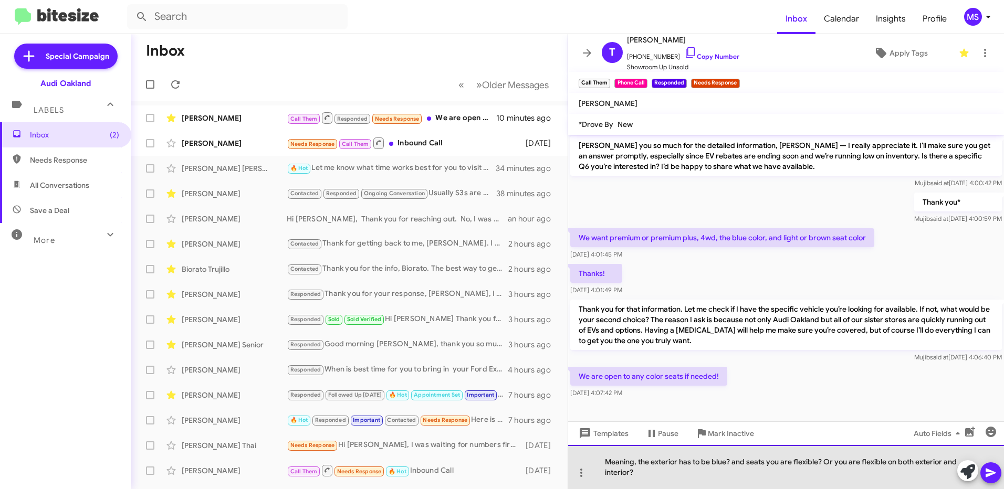
drag, startPoint x: 642, startPoint y: 476, endPoint x: 598, endPoint y: 463, distance: 45.5
click at [598, 463] on div "Meaning, the exterior has to be blue? and seats you are flexible? Or you are fl…" at bounding box center [786, 467] width 436 height 44
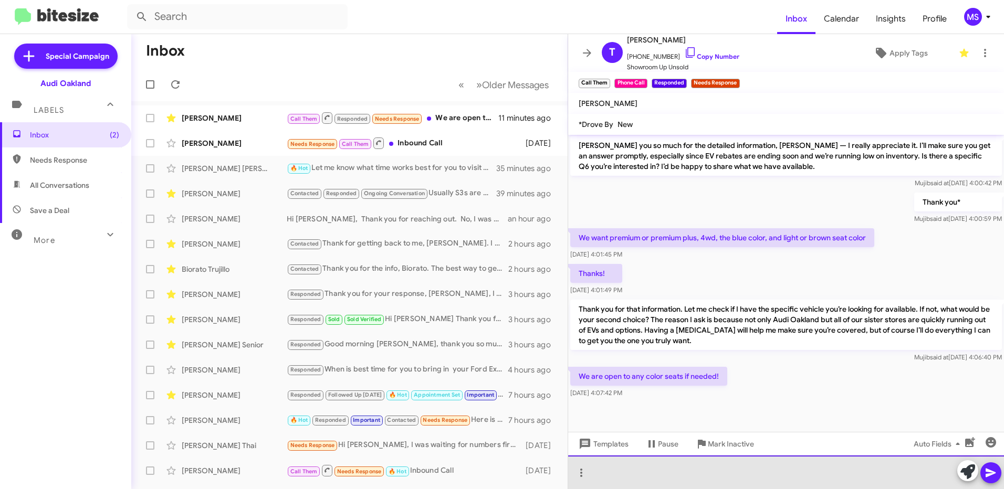
click at [656, 474] on div at bounding box center [786, 473] width 436 height 34
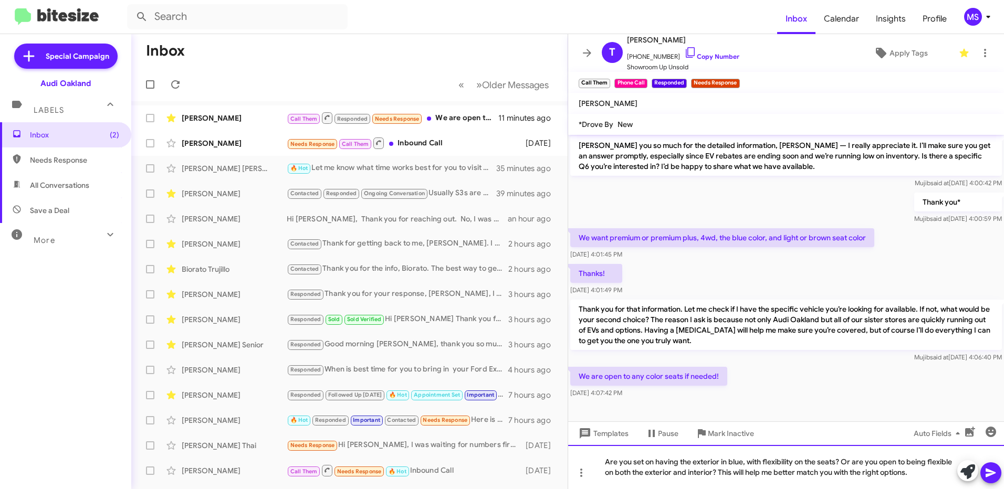
click at [925, 474] on div "Are you set on having the exterior in blue, with flexibility on the seats? Or a…" at bounding box center [786, 467] width 436 height 44
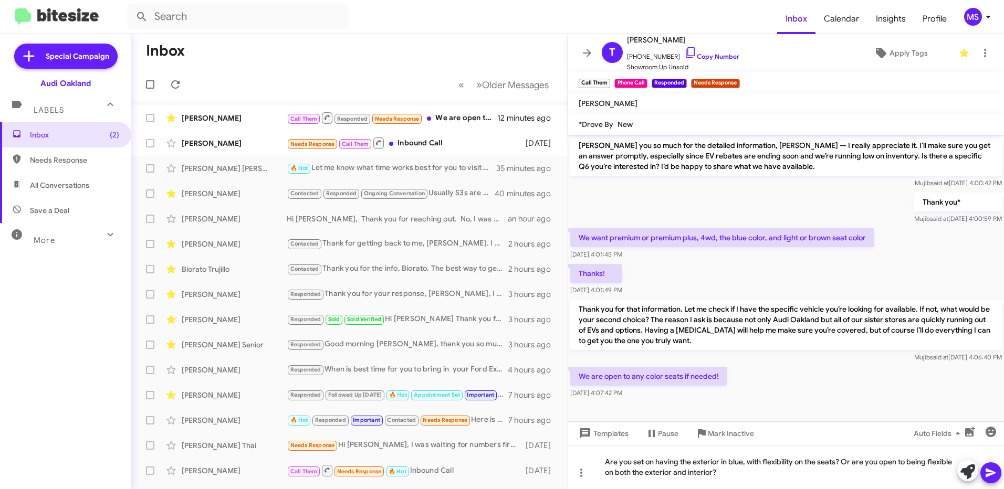
click at [990, 473] on icon at bounding box center [991, 473] width 13 height 13
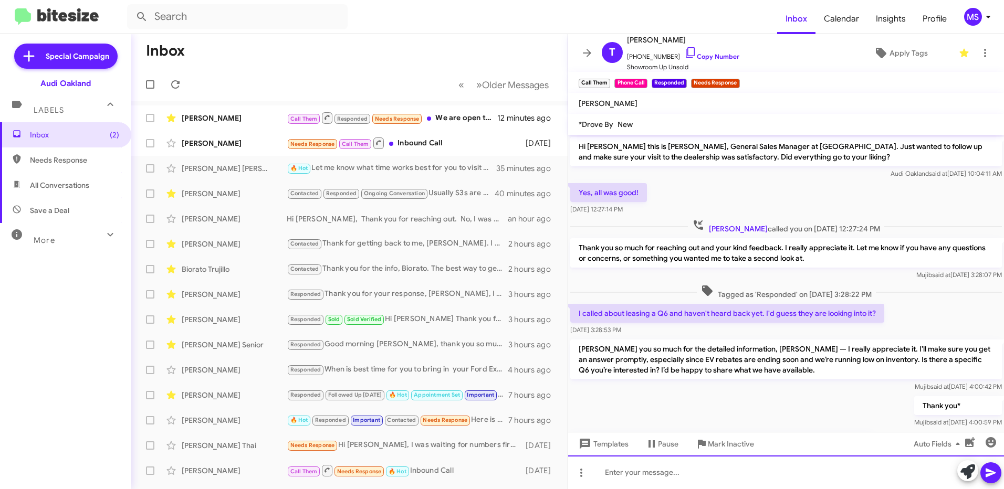
scroll to position [253, 0]
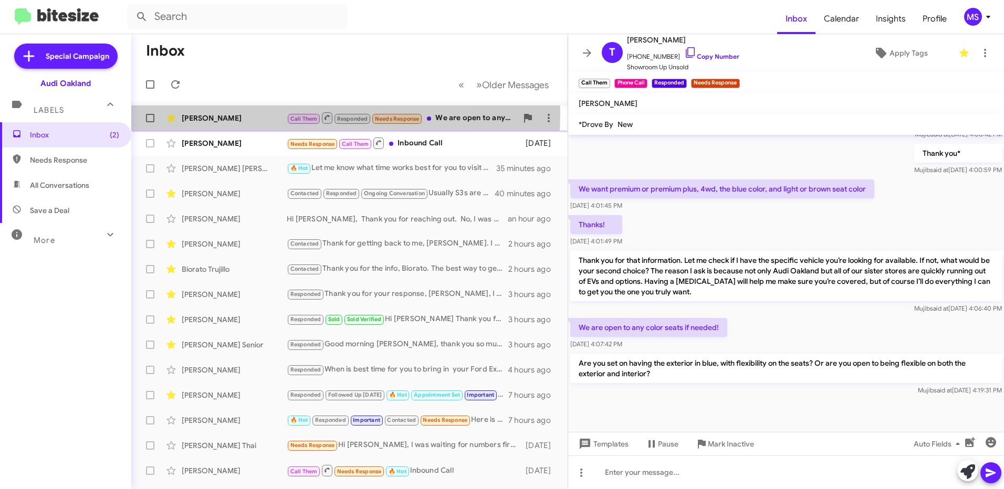
click at [248, 113] on div "[PERSON_NAME]" at bounding box center [234, 118] width 105 height 11
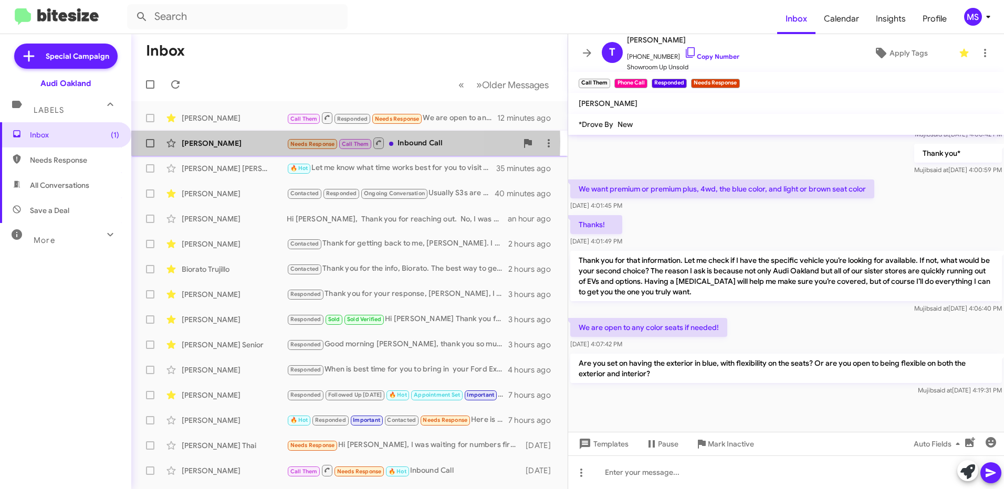
click at [255, 142] on div "[PERSON_NAME]" at bounding box center [234, 143] width 105 height 11
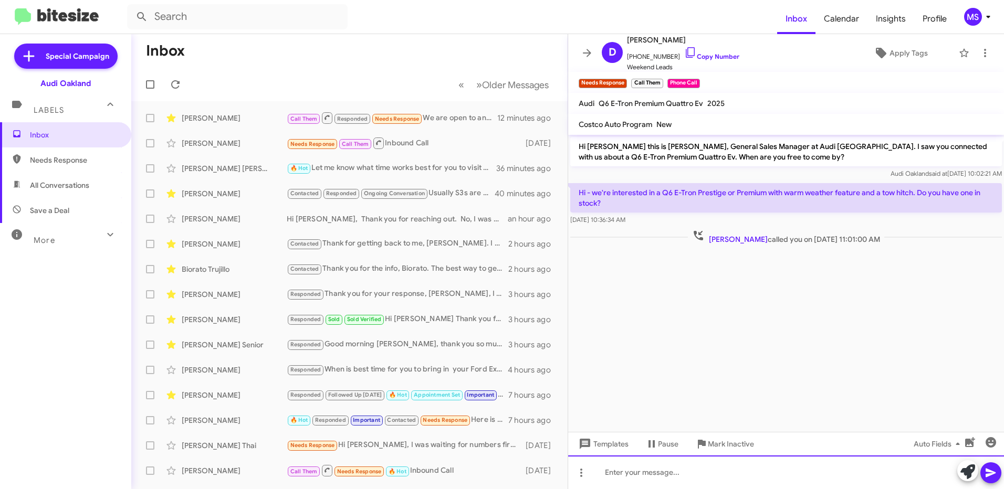
click at [695, 475] on div at bounding box center [786, 473] width 436 height 34
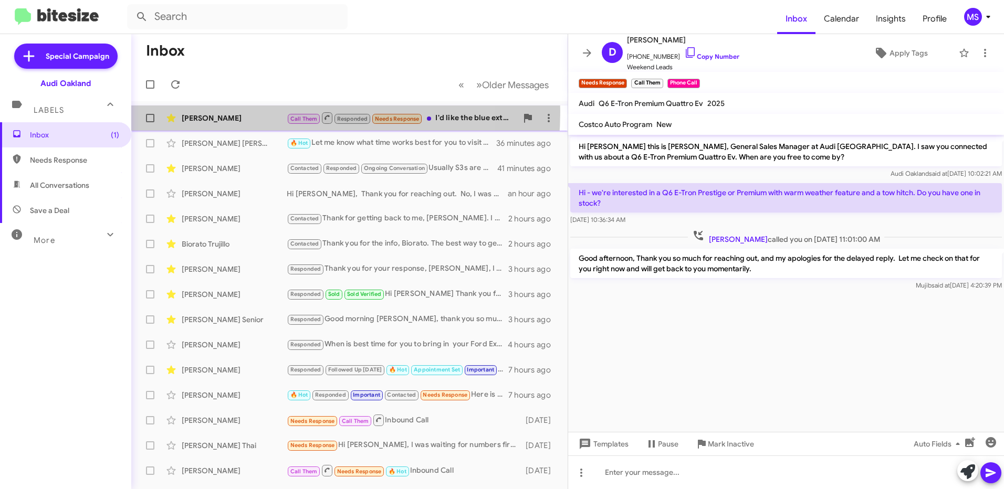
click at [260, 112] on div "Teika Carlson Call Them Responded Needs Response I'd like the blue exterior. a …" at bounding box center [350, 118] width 420 height 21
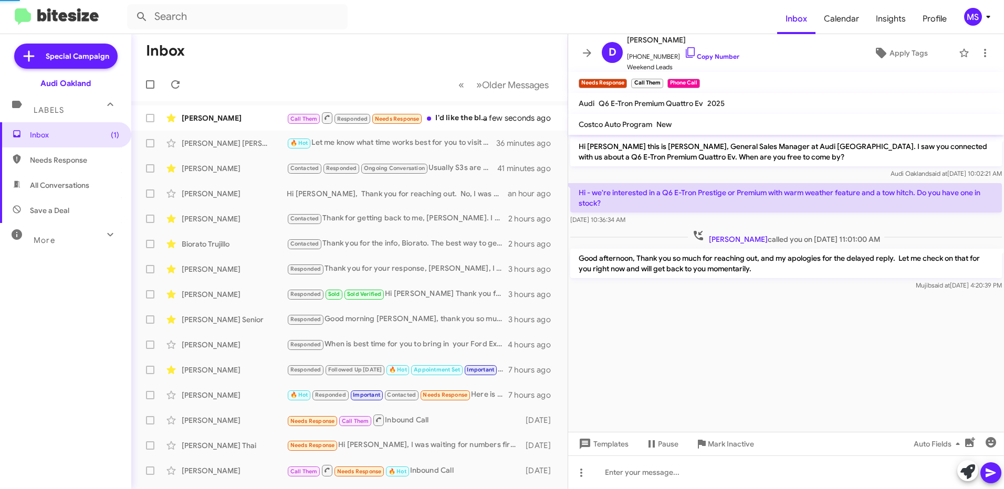
scroll to position [291, 0]
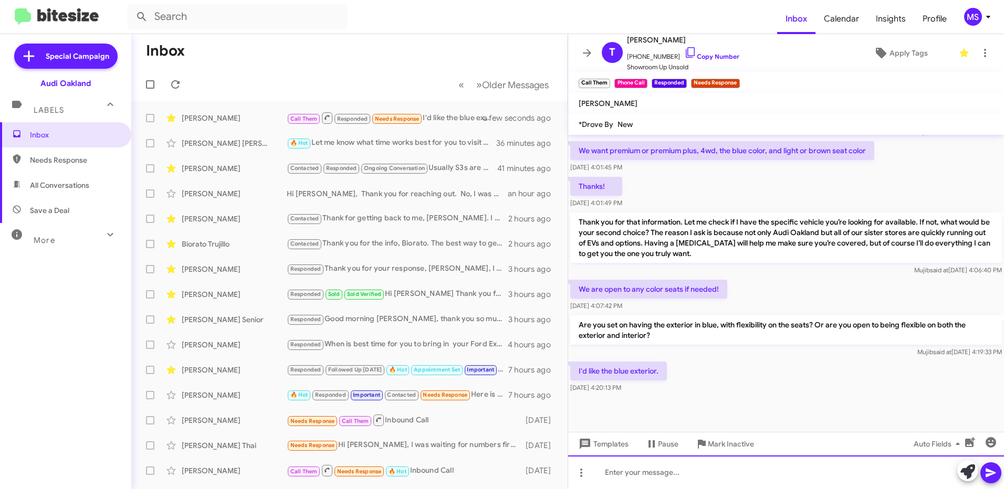
click at [754, 473] on div at bounding box center [786, 473] width 436 height 34
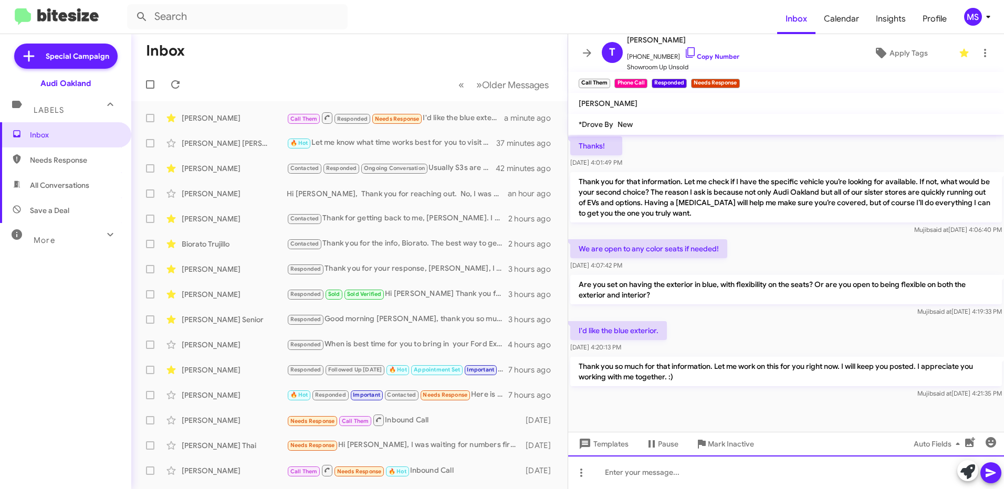
scroll to position [340, 0]
